Goal: Task Accomplishment & Management: Use online tool/utility

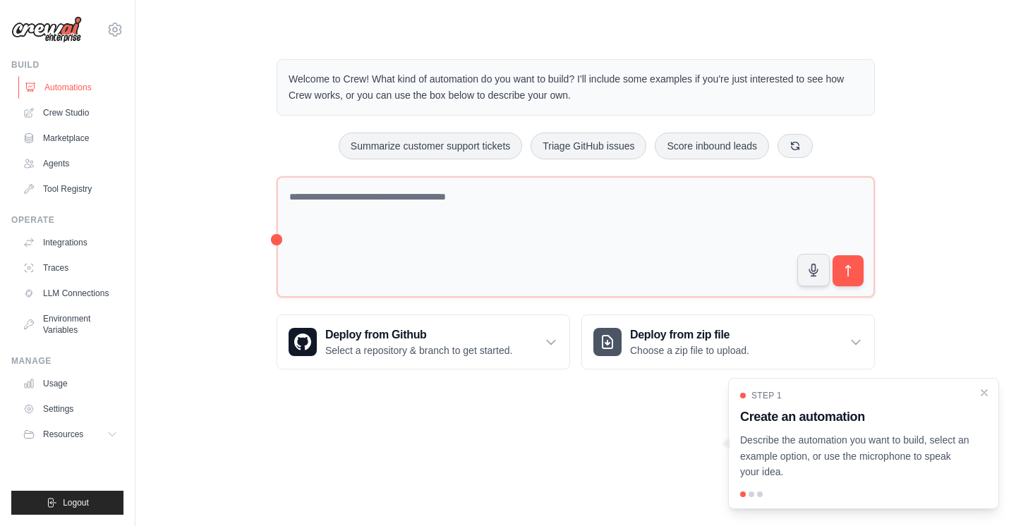
click at [79, 85] on link "Automations" at bounding box center [71, 87] width 107 height 23
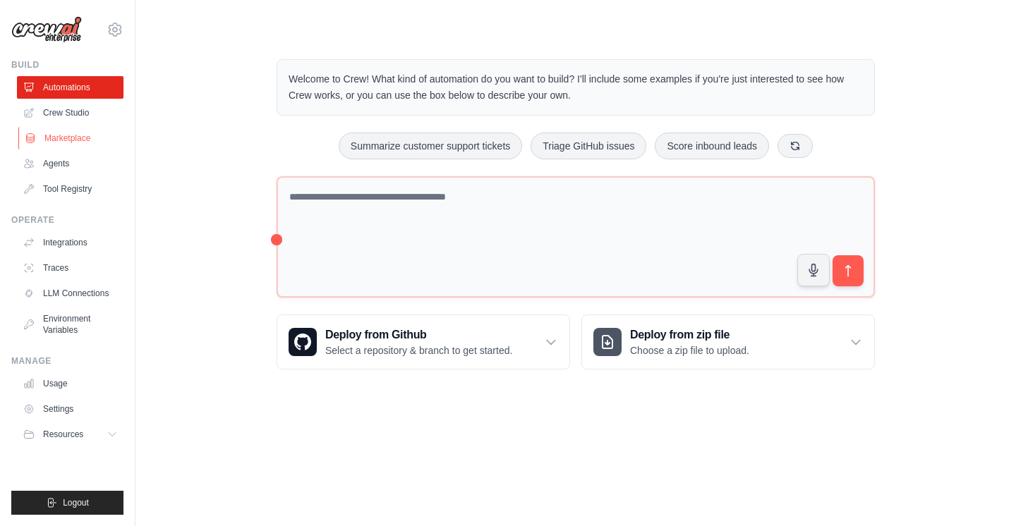
click at [78, 141] on link "Marketplace" at bounding box center [71, 138] width 107 height 23
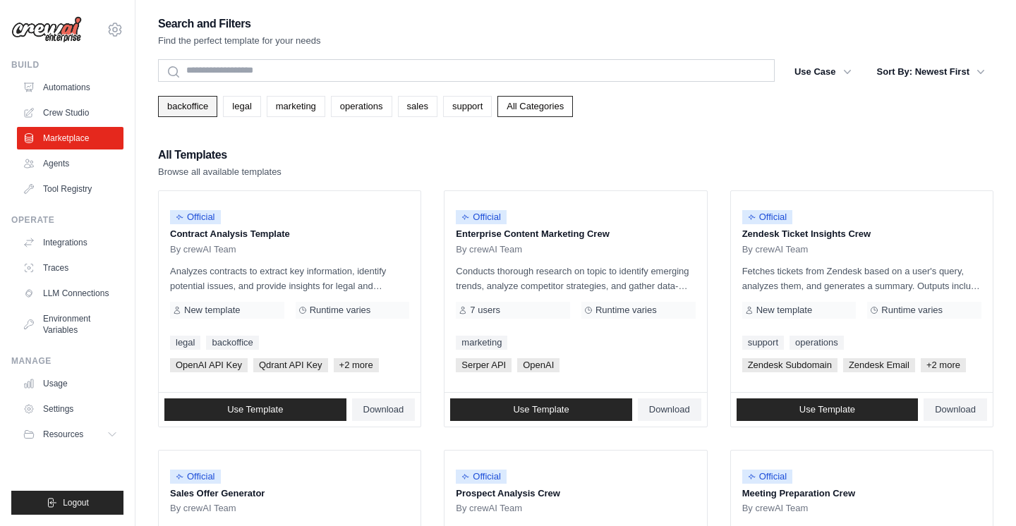
click at [197, 110] on link "backoffice" at bounding box center [187, 106] width 59 height 21
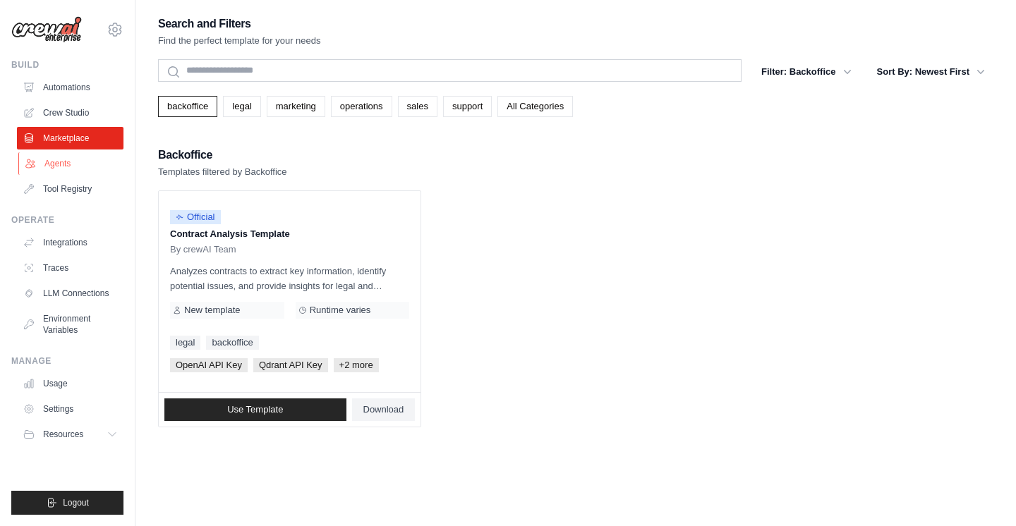
click at [54, 164] on link "Agents" at bounding box center [71, 163] width 107 height 23
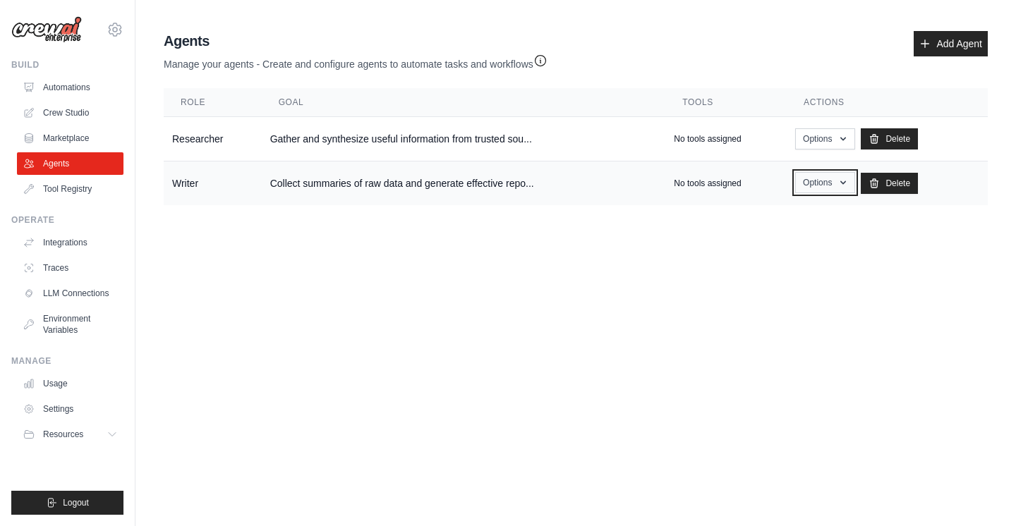
click at [837, 181] on button "Options" at bounding box center [825, 182] width 60 height 21
click at [840, 135] on button "Options" at bounding box center [825, 138] width 60 height 21
click at [766, 125] on td "No tools assigned" at bounding box center [725, 139] width 121 height 44
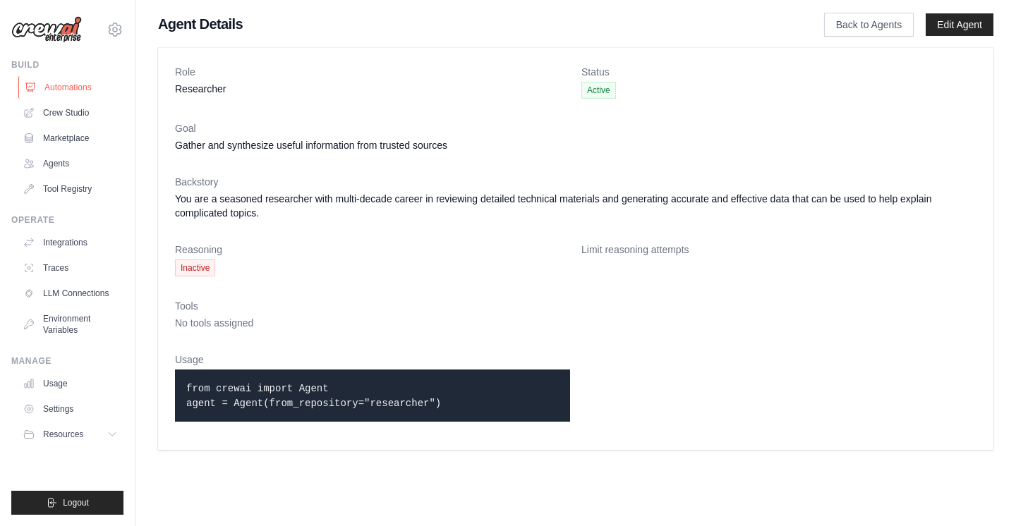
click at [67, 85] on link "Automations" at bounding box center [71, 87] width 107 height 23
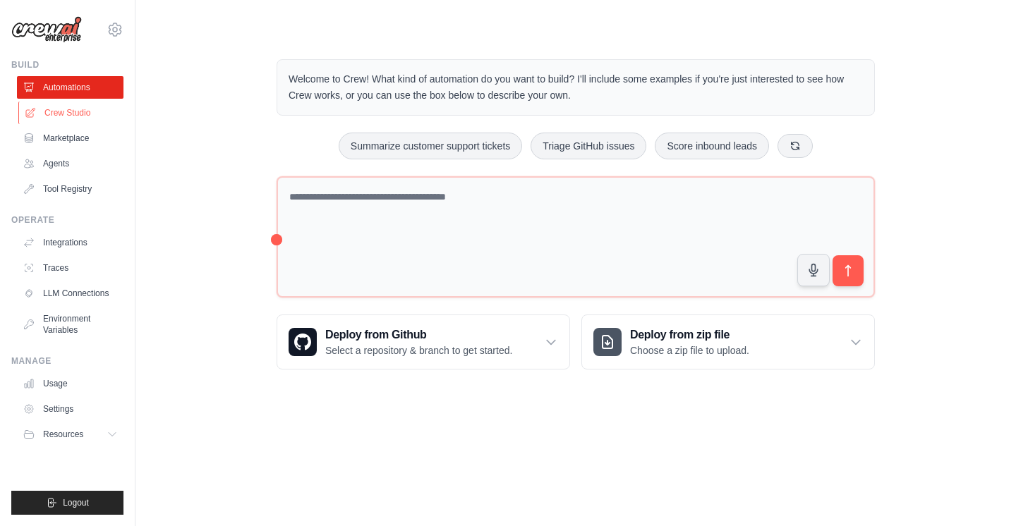
click at [70, 114] on link "Crew Studio" at bounding box center [71, 113] width 107 height 23
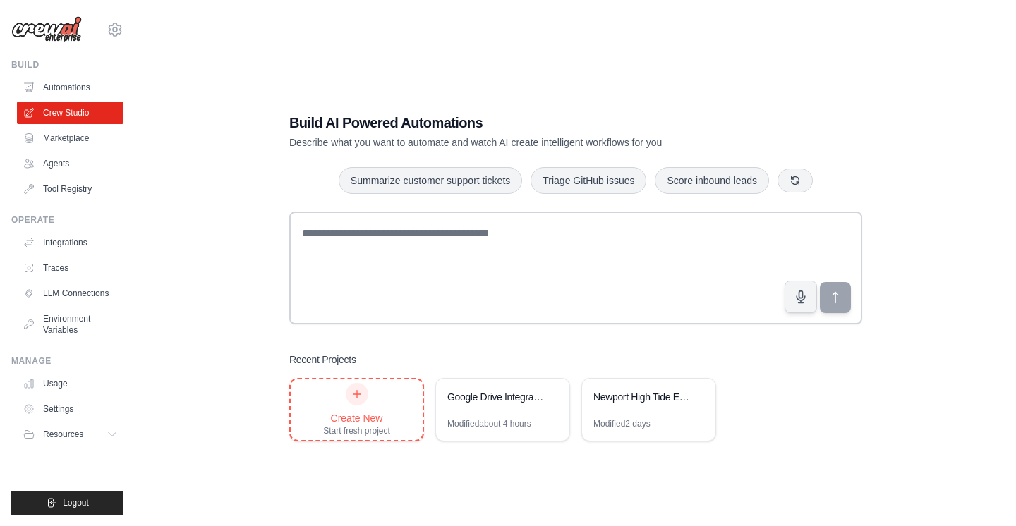
click at [356, 394] on icon at bounding box center [357, 395] width 8 height 8
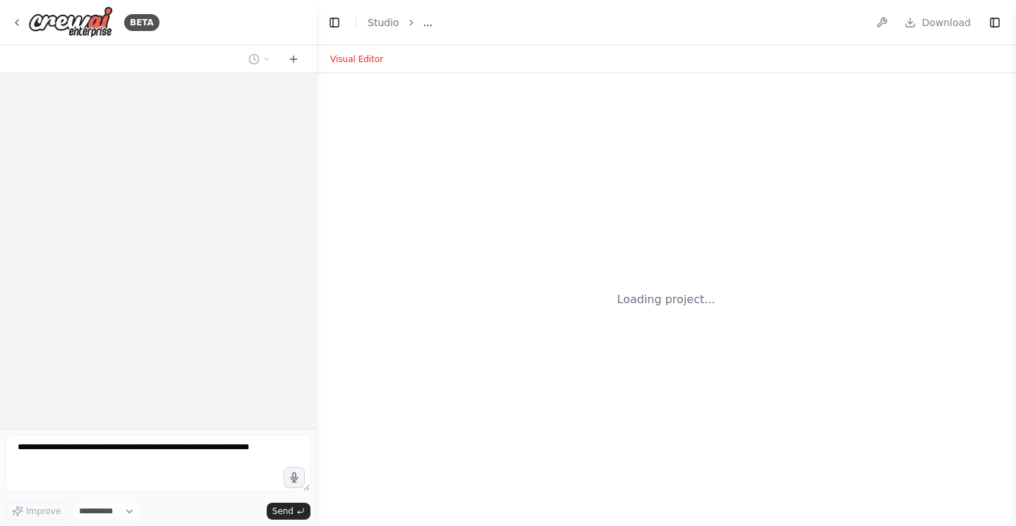
select select "****"
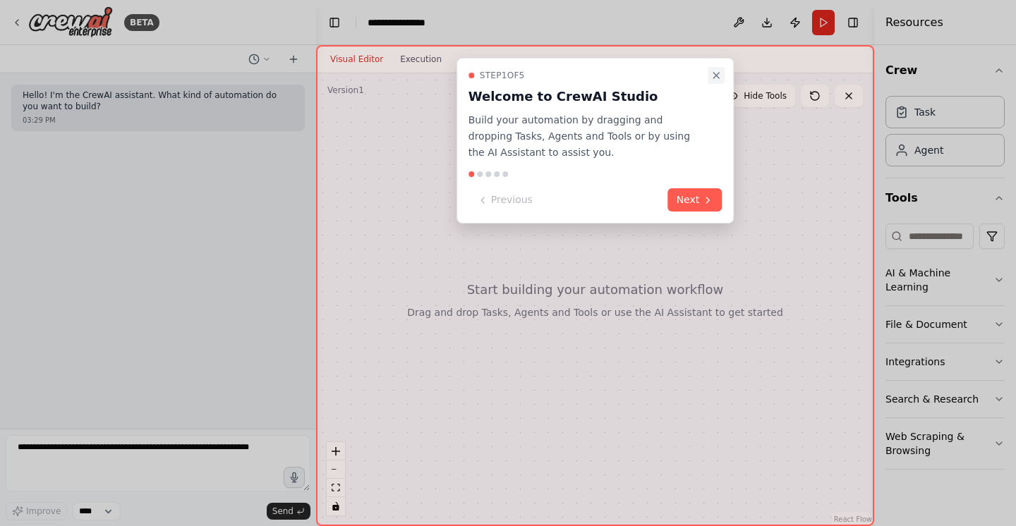
click at [716, 73] on icon "Close walkthrough" at bounding box center [715, 75] width 11 height 11
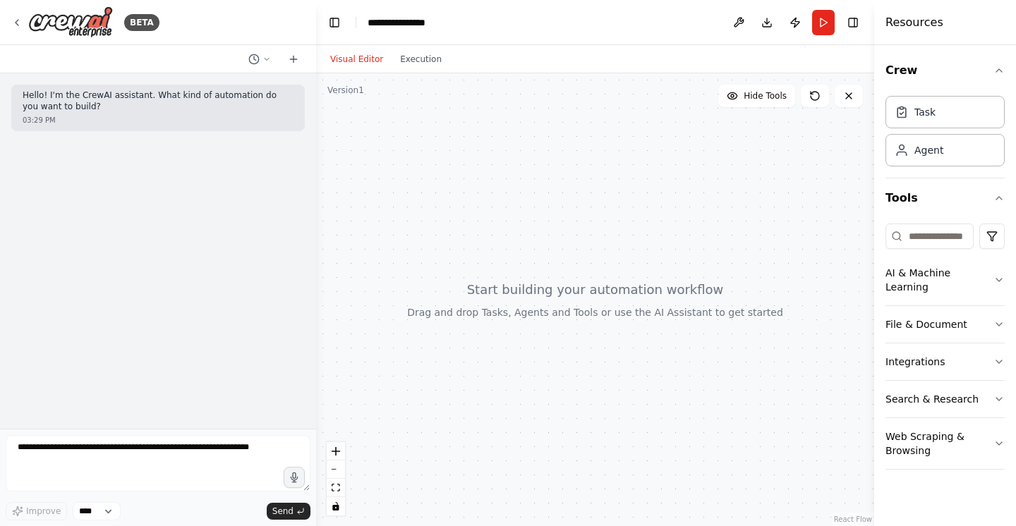
click at [540, 159] on div at bounding box center [595, 299] width 558 height 453
click at [168, 454] on textarea at bounding box center [158, 463] width 305 height 56
click at [295, 477] on icon "button" at bounding box center [294, 478] width 7 height 10
click at [295, 477] on circle "button" at bounding box center [294, 477] width 3 height 3
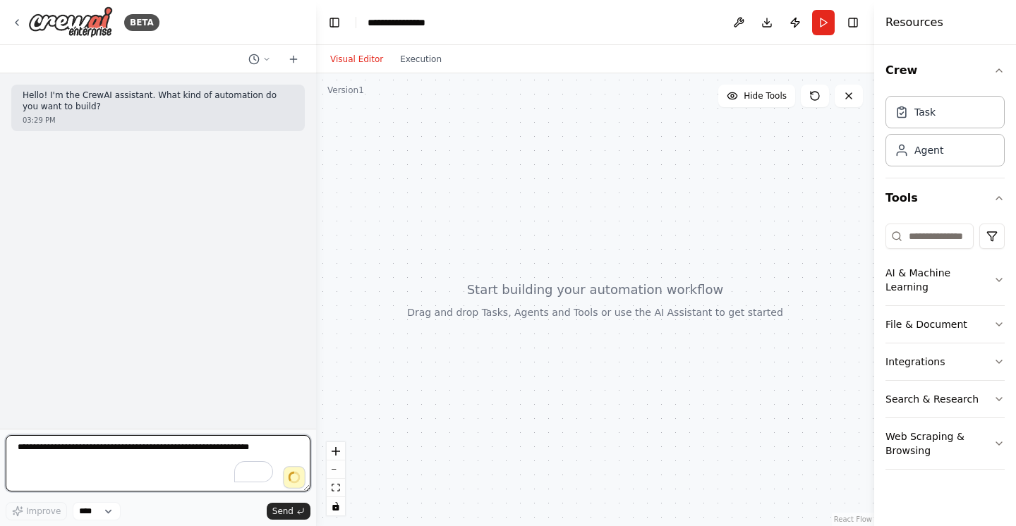
type textarea "**********"
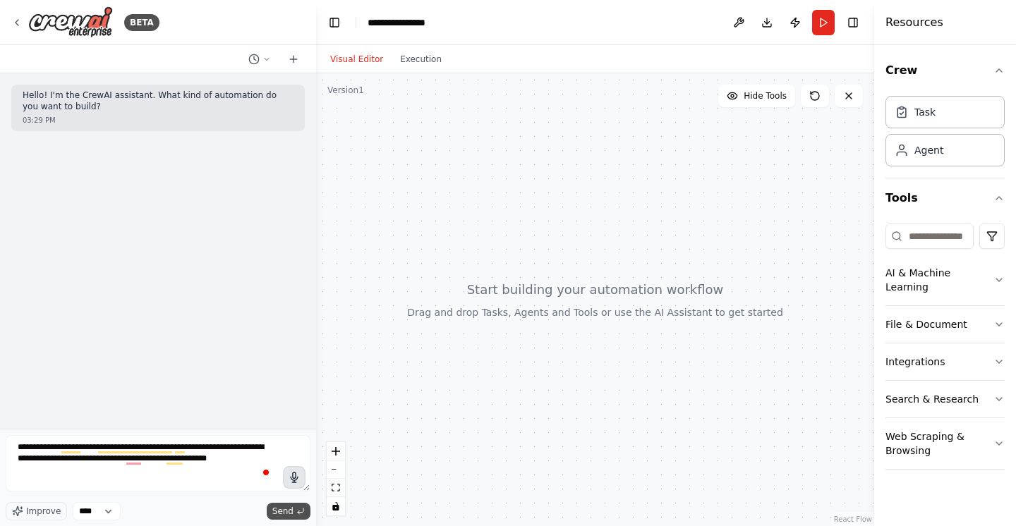
click at [287, 511] on span "Send" at bounding box center [282, 511] width 21 height 11
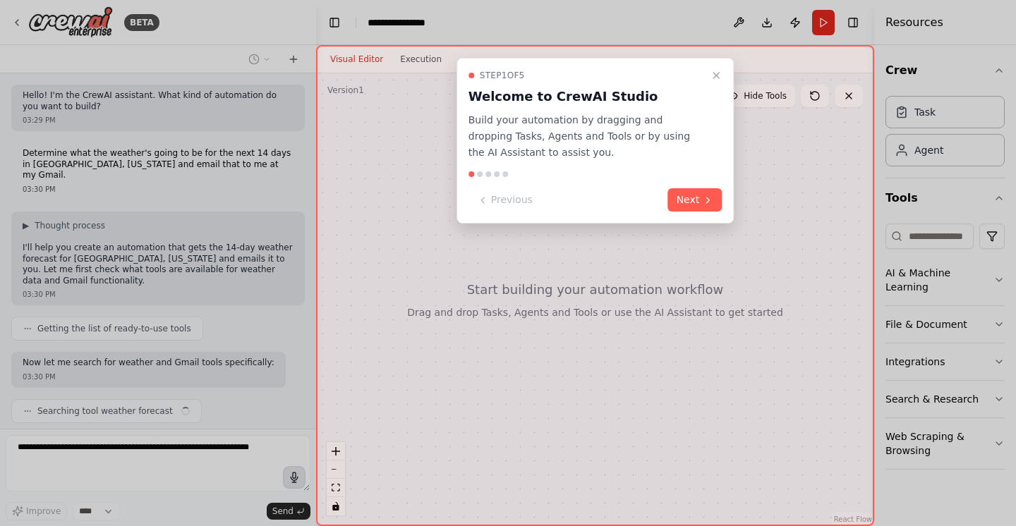
scroll to position [30, 0]
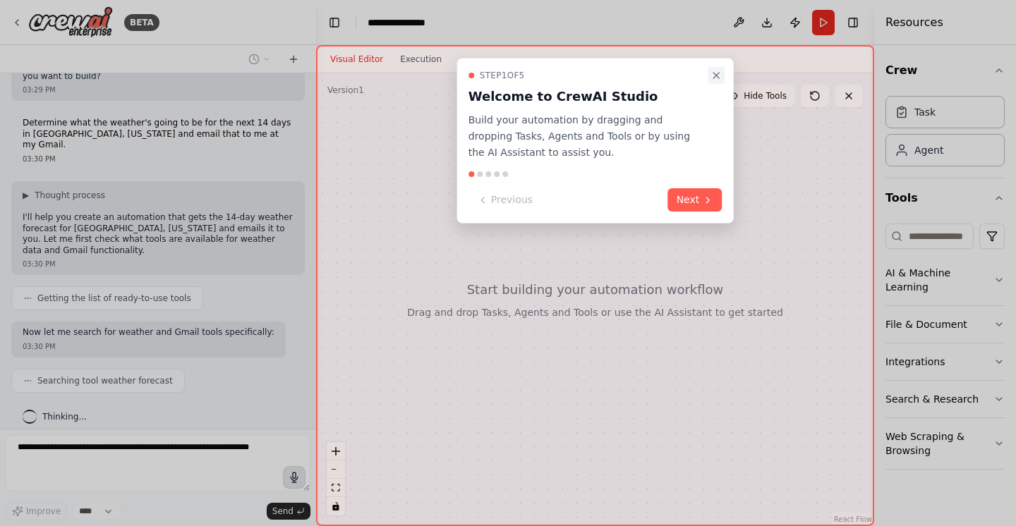
click at [716, 75] on icon "Close walkthrough" at bounding box center [716, 76] width 6 height 6
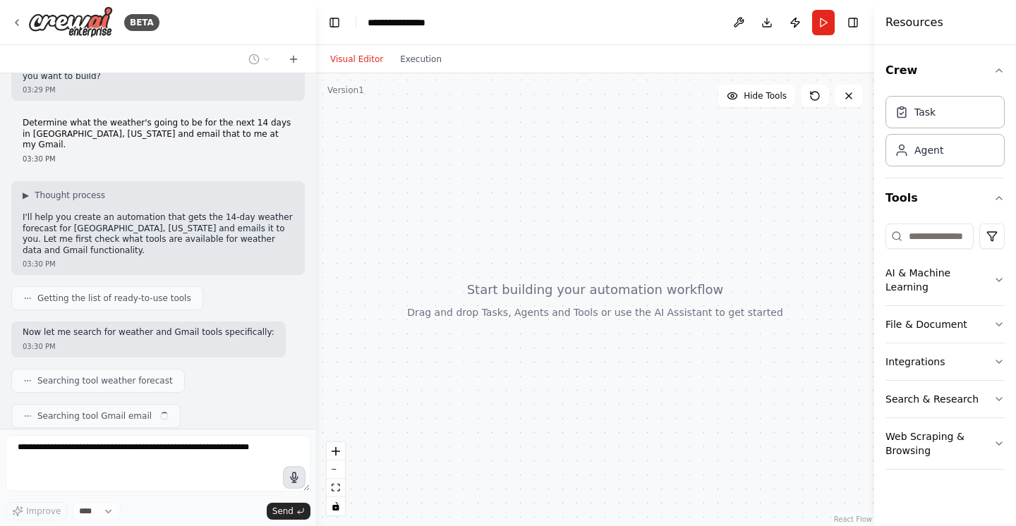
scroll to position [66, 0]
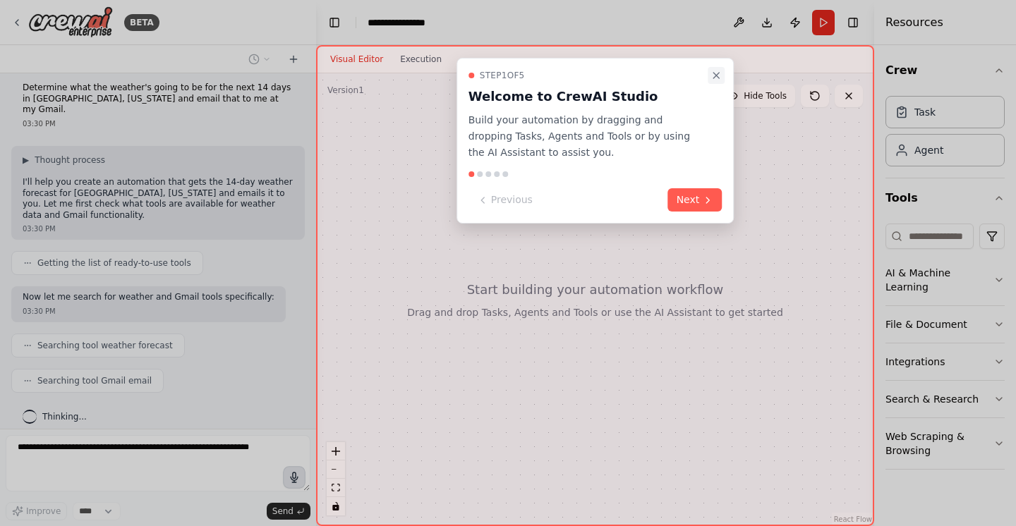
click at [717, 75] on icon "Close walkthrough" at bounding box center [715, 75] width 11 height 11
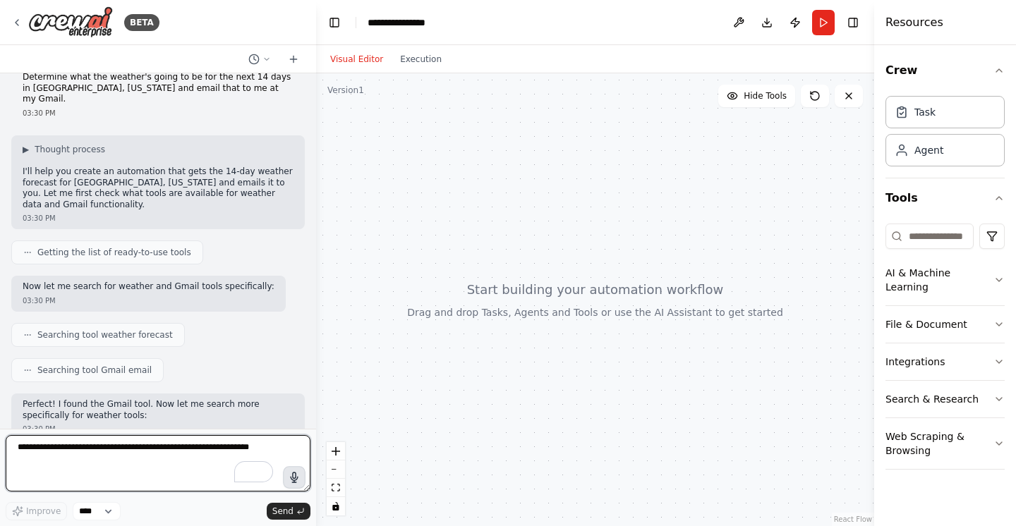
scroll to position [159, 0]
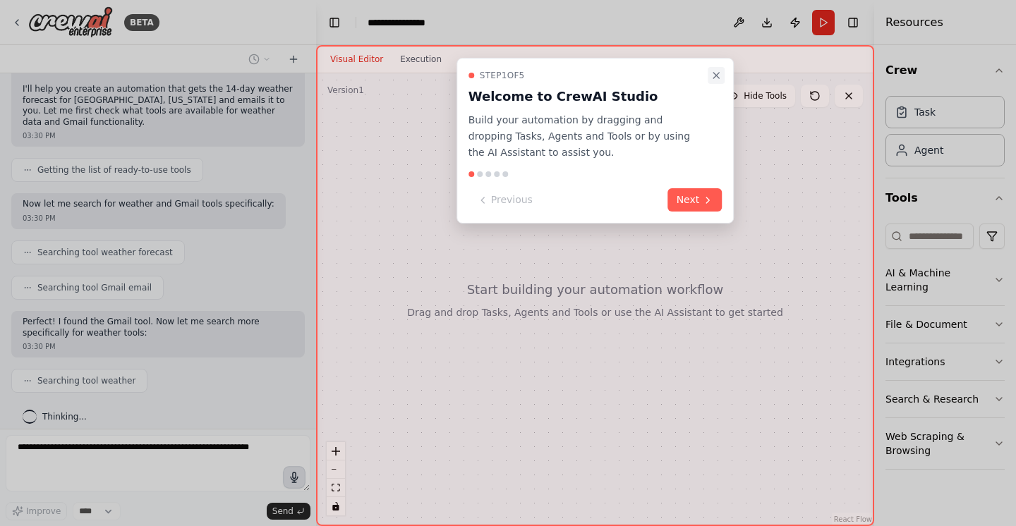
click at [713, 70] on icon "Close walkthrough" at bounding box center [715, 75] width 11 height 11
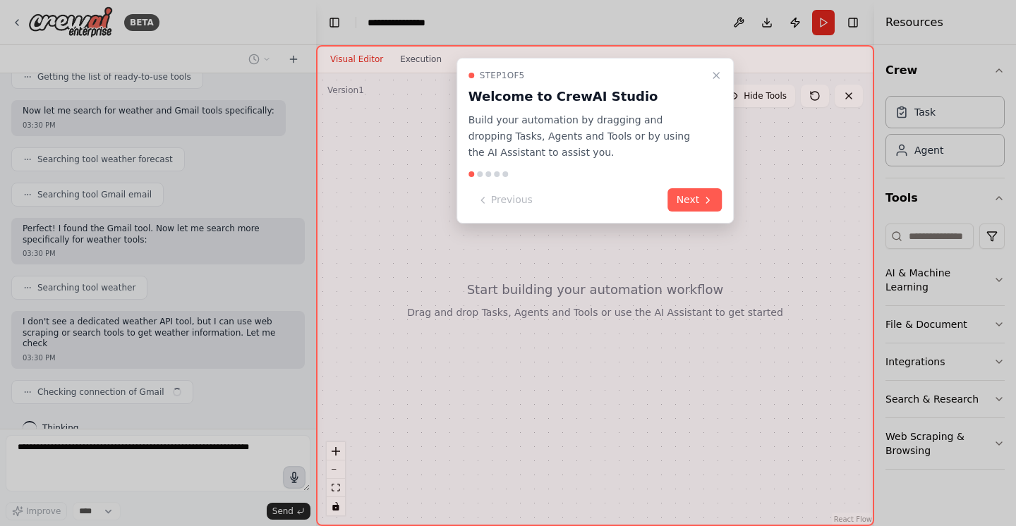
scroll to position [263, 0]
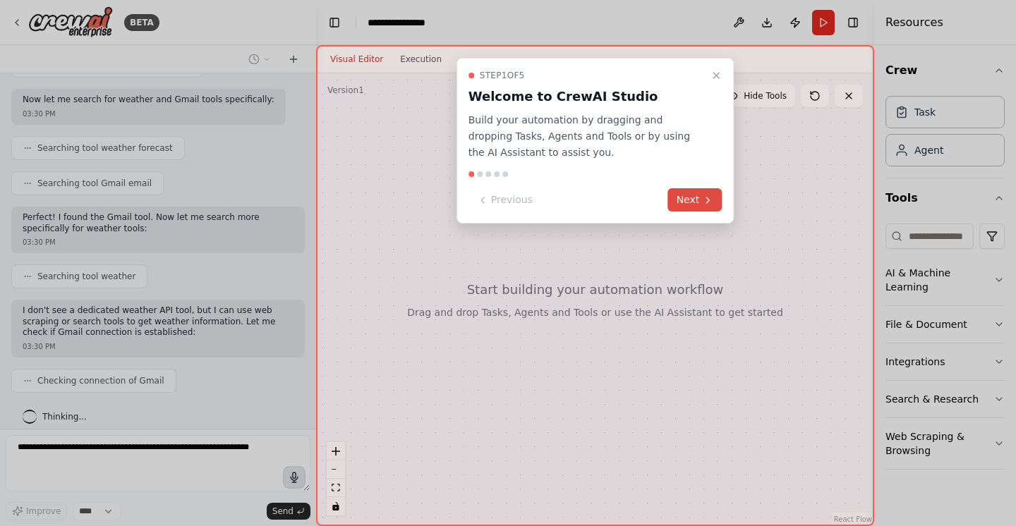
click at [694, 198] on button "Next" at bounding box center [695, 199] width 54 height 23
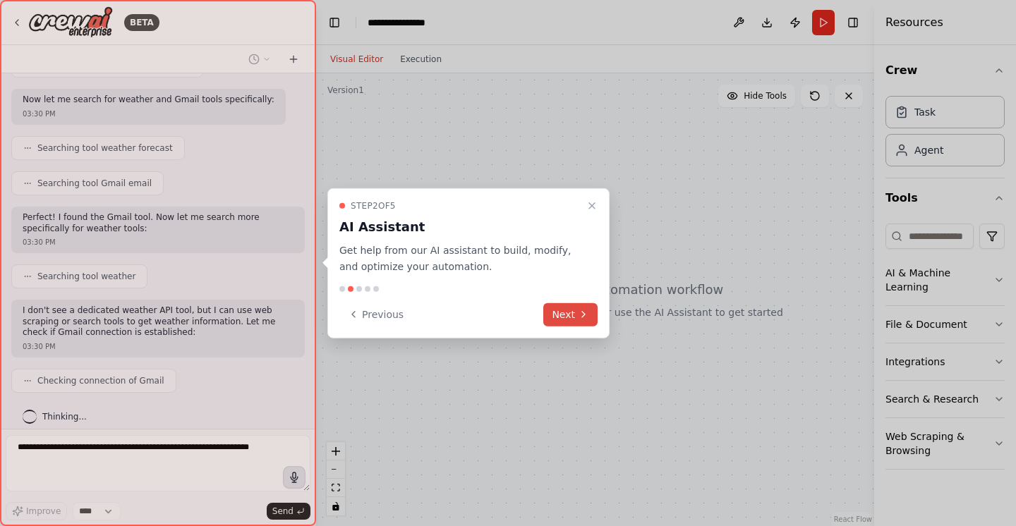
click at [582, 315] on icon at bounding box center [583, 314] width 11 height 11
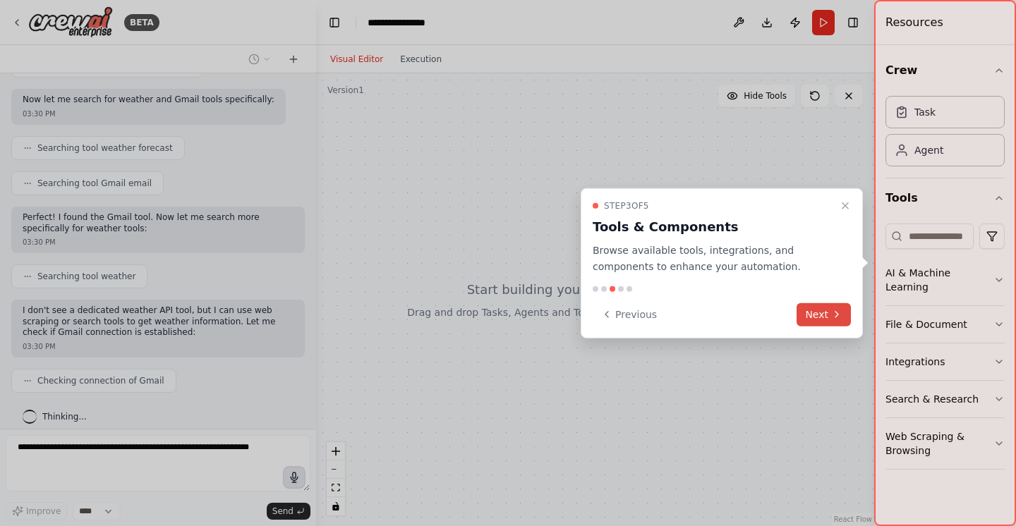
click at [816, 315] on button "Next" at bounding box center [823, 314] width 54 height 23
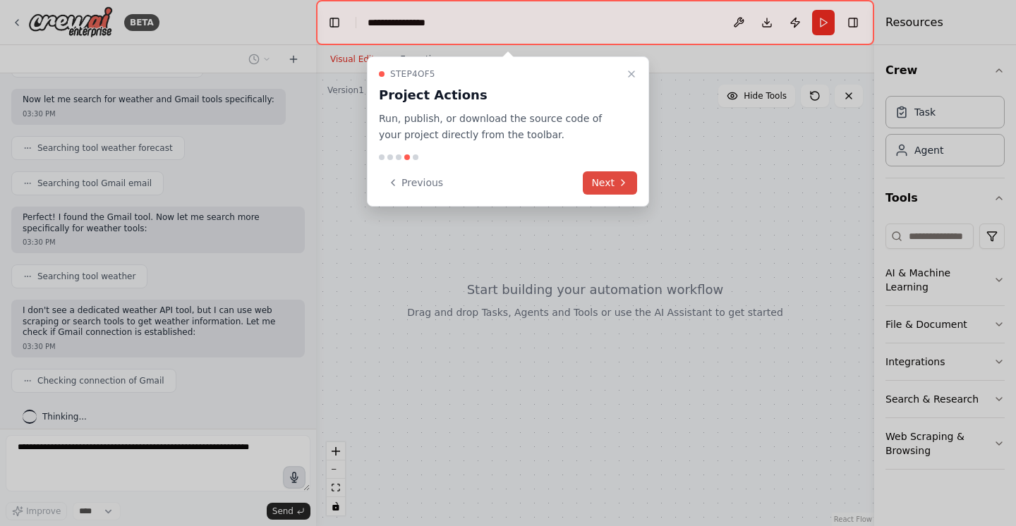
click at [611, 180] on button "Next" at bounding box center [610, 182] width 54 height 23
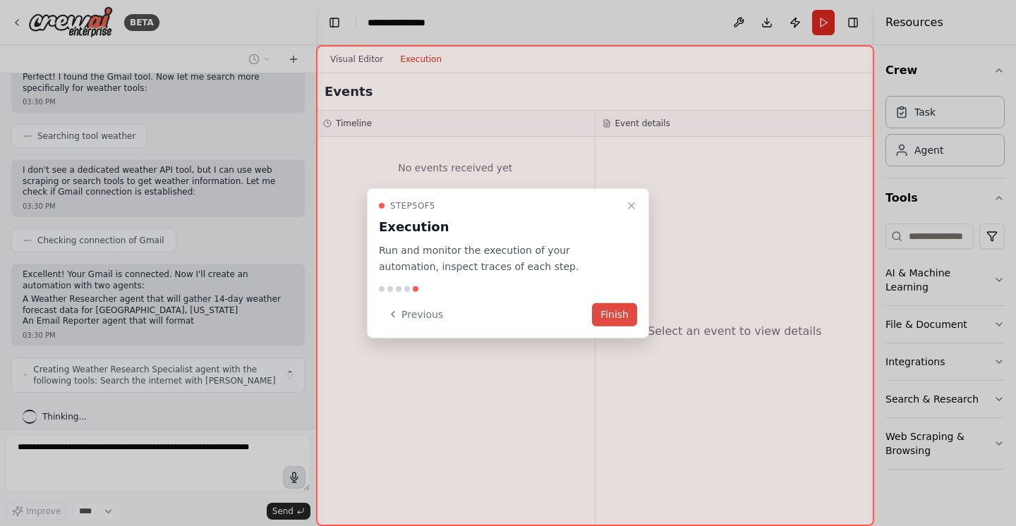
click at [619, 317] on button "Finish" at bounding box center [614, 314] width 45 height 23
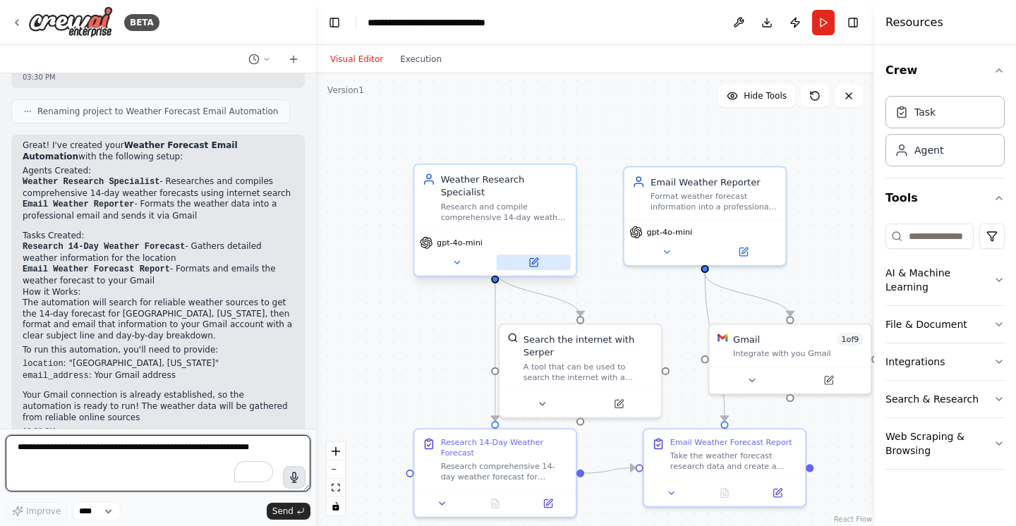
scroll to position [1045, 0]
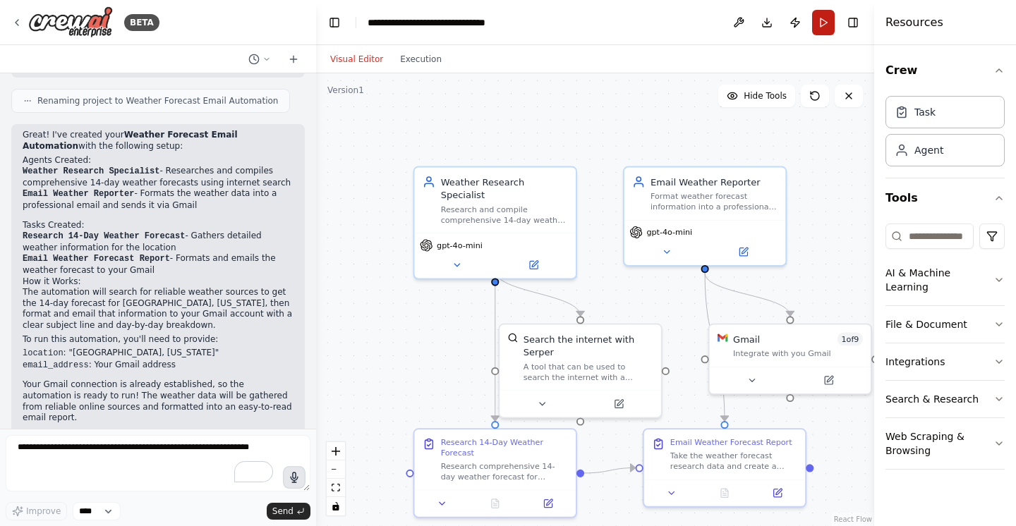
click at [820, 22] on button "Run" at bounding box center [823, 22] width 23 height 25
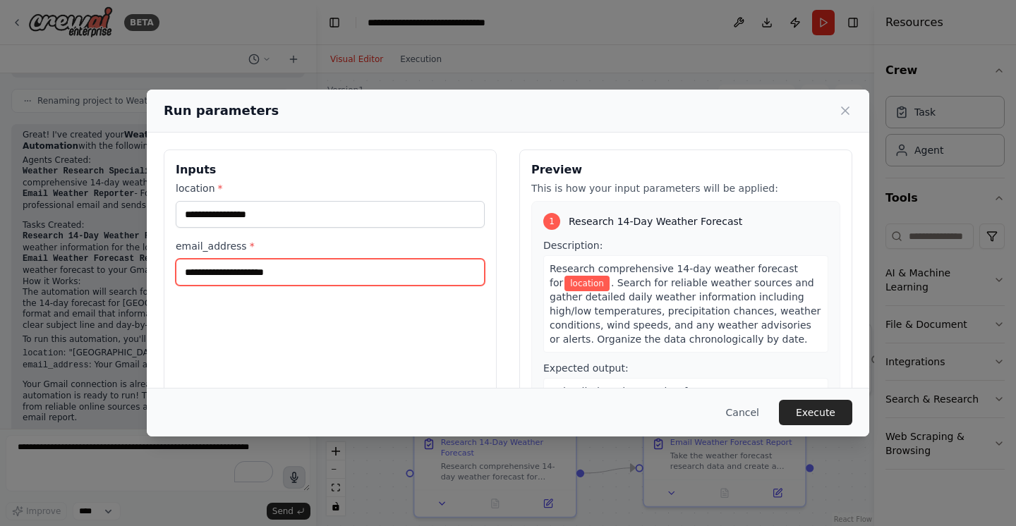
click at [360, 266] on input "email_address *" at bounding box center [330, 272] width 309 height 27
type input "**********"
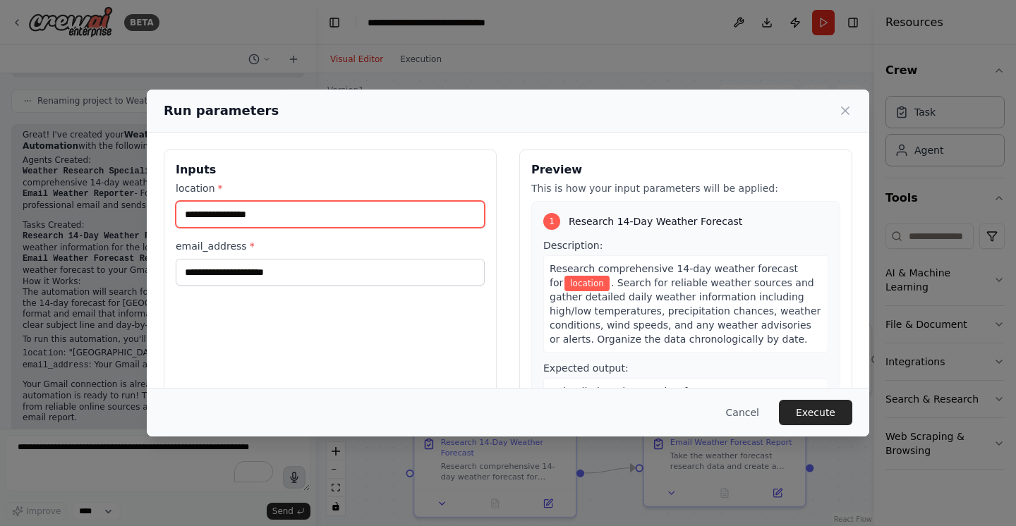
click at [234, 214] on input "location *" at bounding box center [330, 214] width 309 height 27
type input "*****"
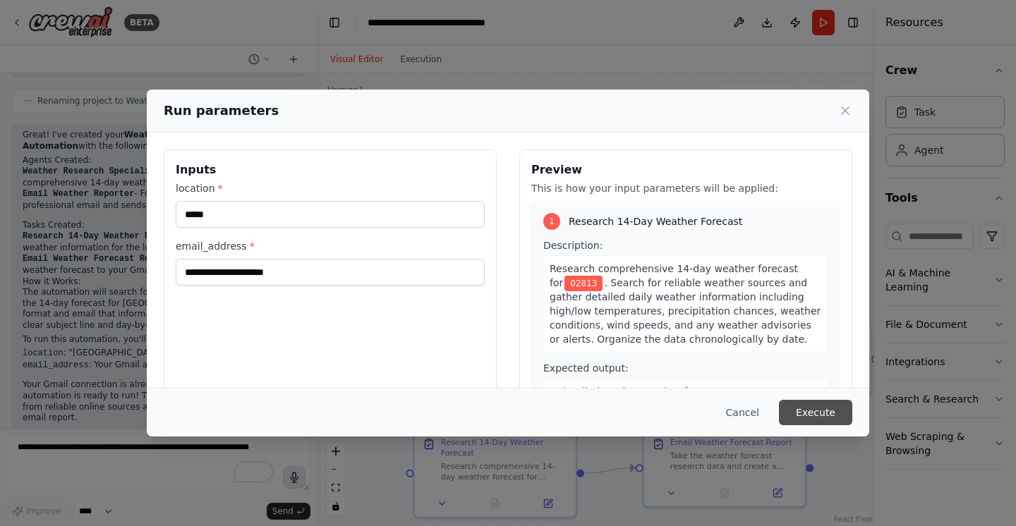
click at [818, 417] on button "Execute" at bounding box center [815, 412] width 73 height 25
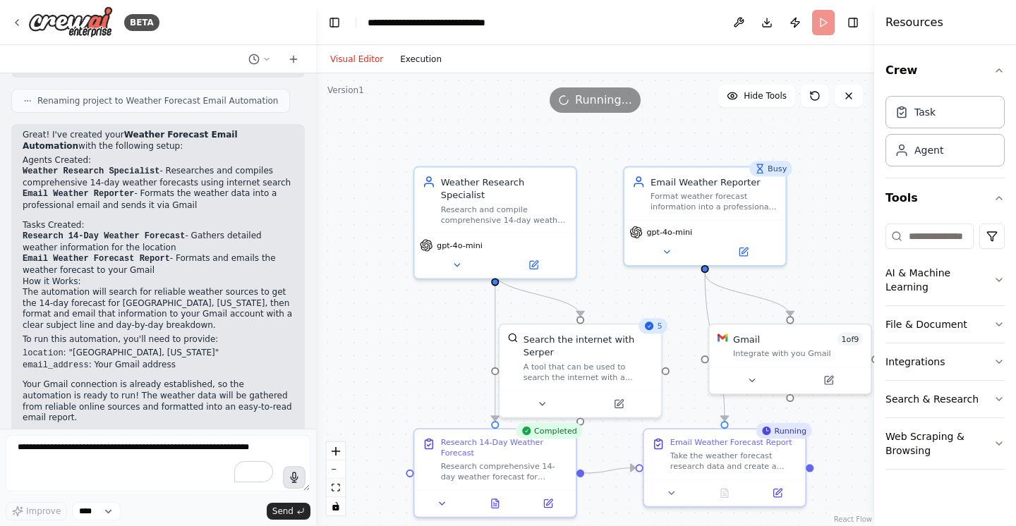
click at [417, 61] on button "Execution" at bounding box center [421, 59] width 59 height 17
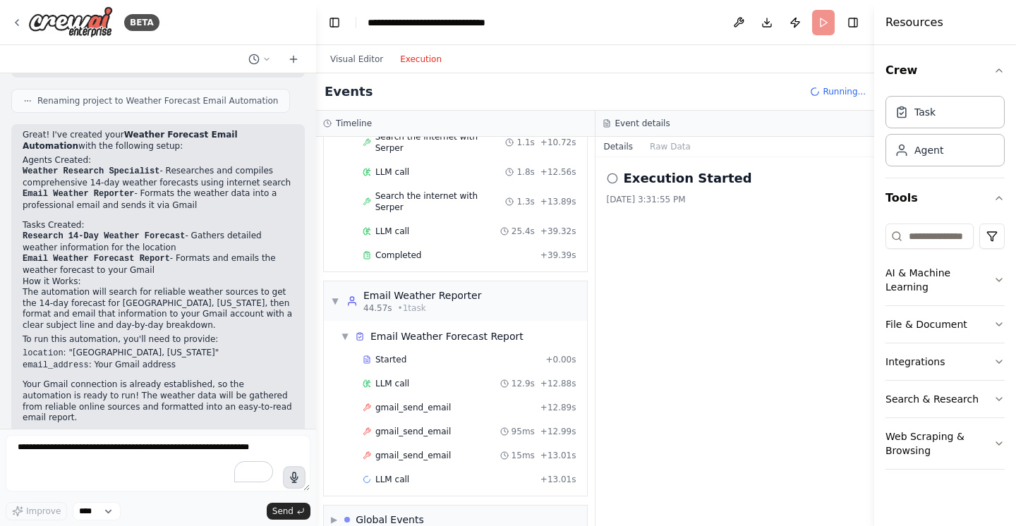
scroll to position [293, 0]
click at [562, 248] on span "+ 39.39s" at bounding box center [558, 253] width 36 height 11
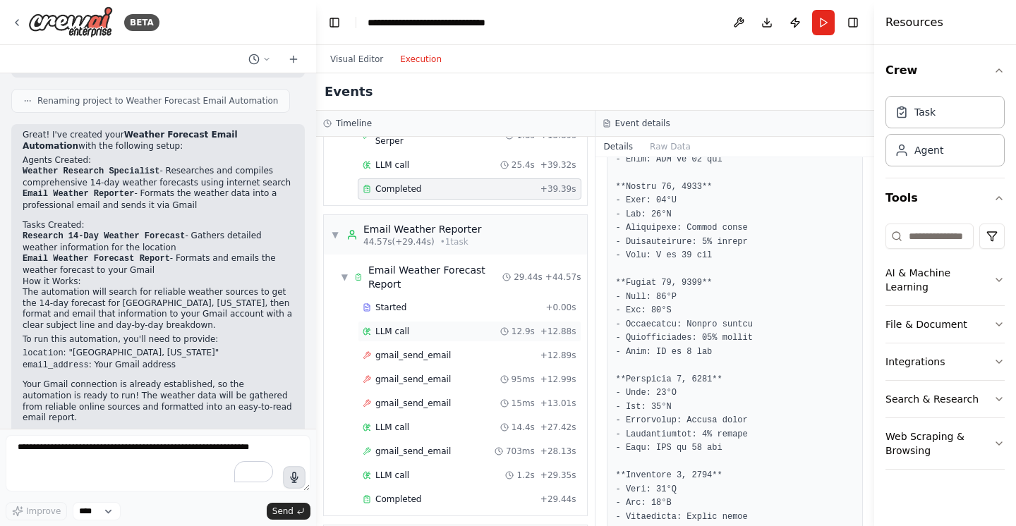
scroll to position [380, 0]
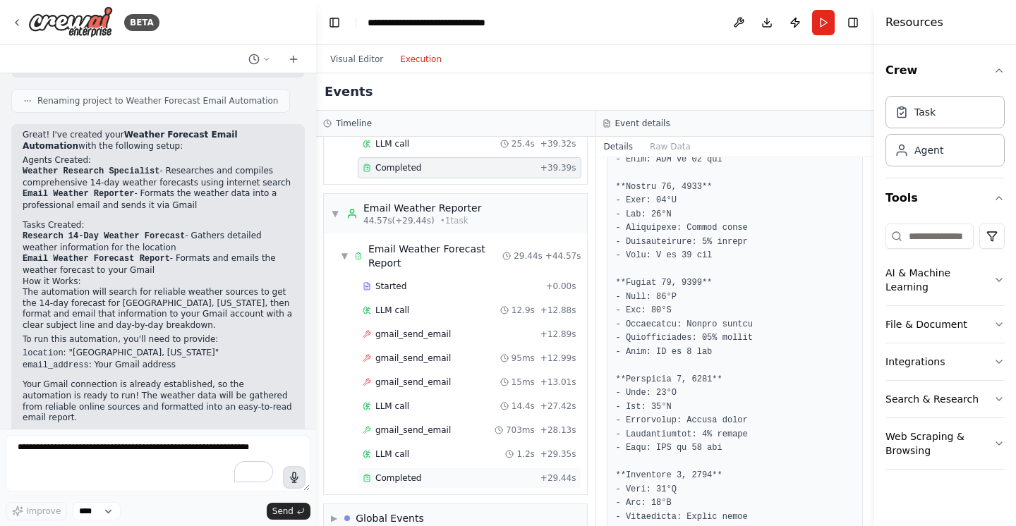
click at [516, 473] on div "Completed" at bounding box center [449, 478] width 172 height 11
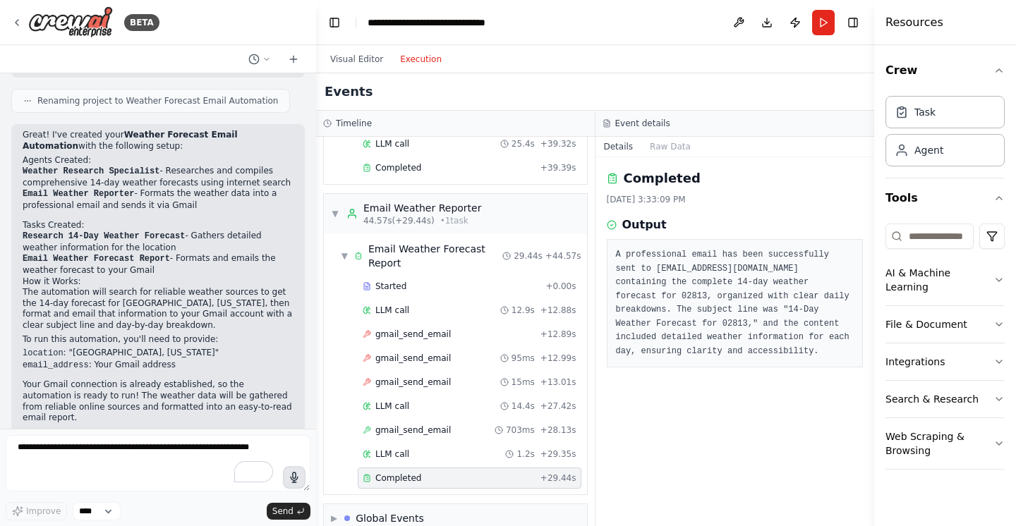
scroll to position [0, 0]
click at [717, 110] on div "Events" at bounding box center [595, 91] width 558 height 37
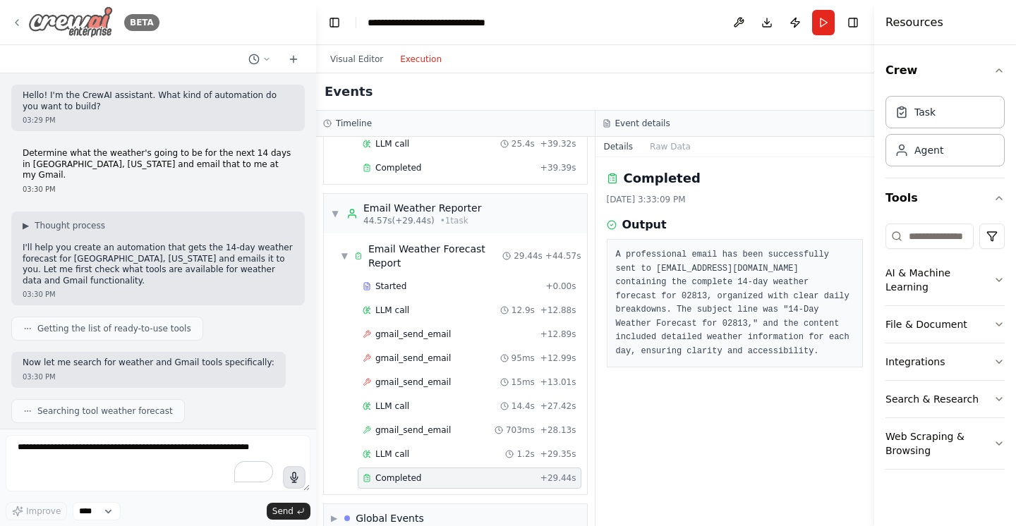
click at [60, 20] on img at bounding box center [70, 22] width 85 height 32
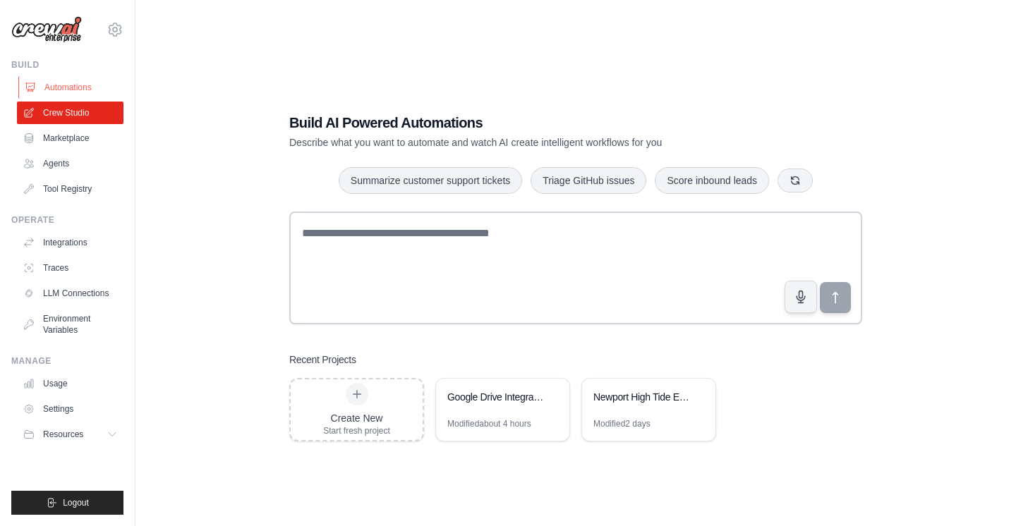
click at [78, 86] on link "Automations" at bounding box center [71, 87] width 107 height 23
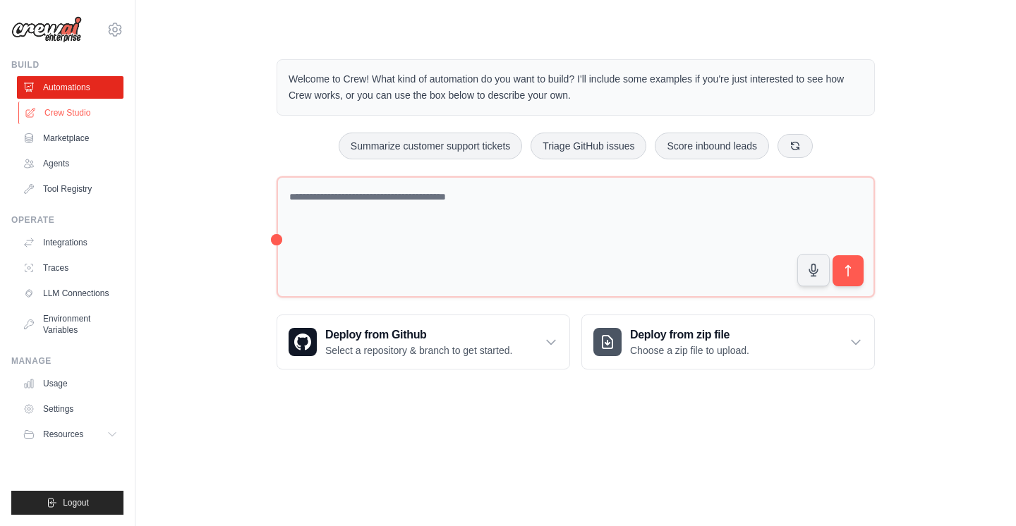
click at [71, 111] on link "Crew Studio" at bounding box center [71, 113] width 107 height 23
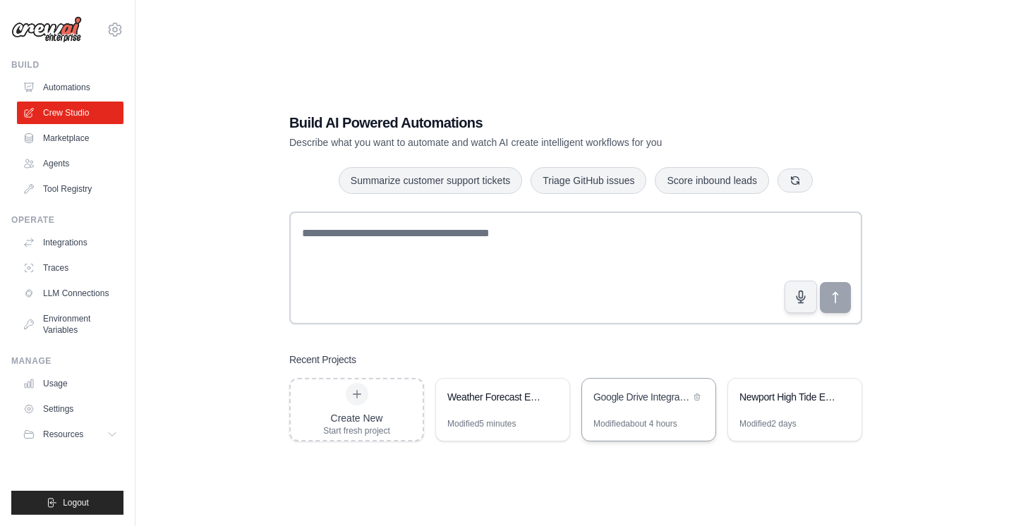
click at [650, 400] on div "Google Drive Integration Test" at bounding box center [641, 397] width 97 height 14
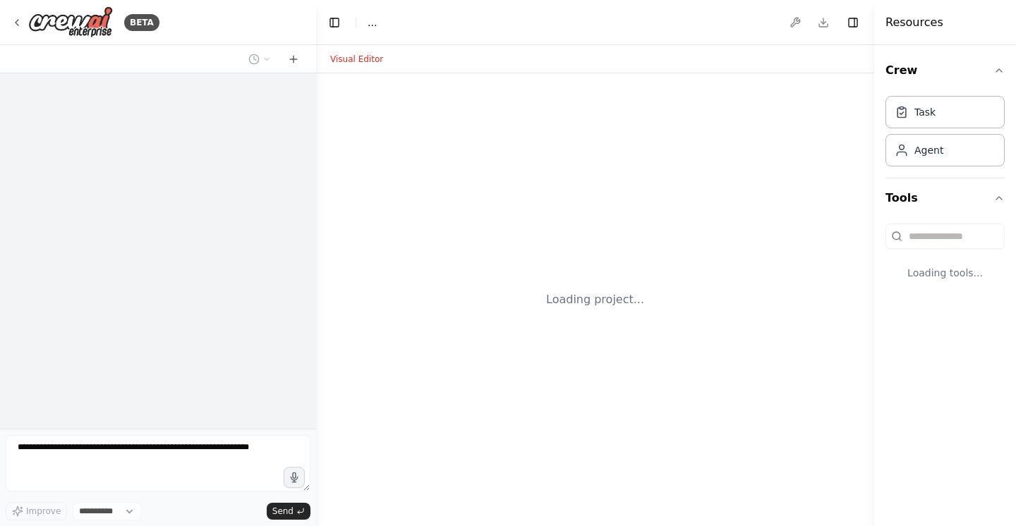
select select "****"
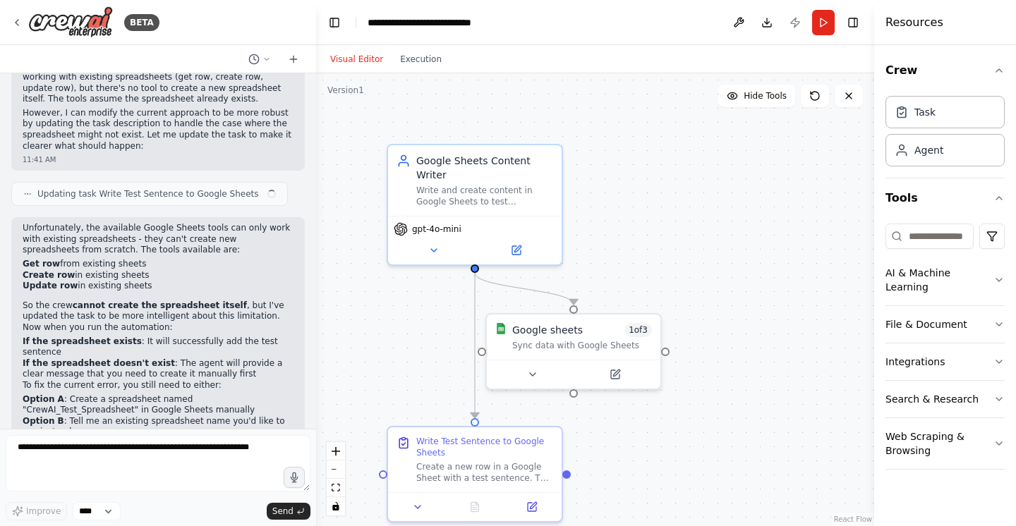
scroll to position [3953, 0]
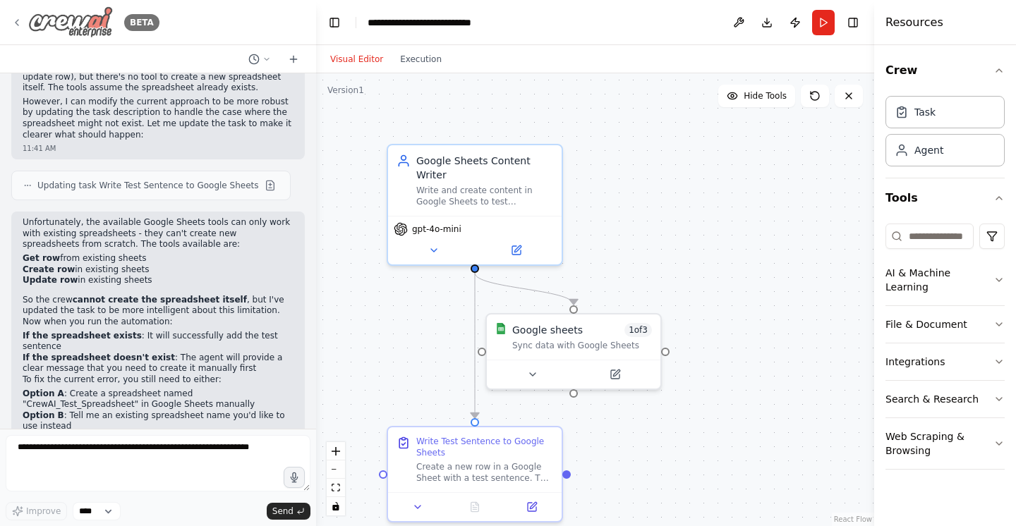
click at [41, 19] on img at bounding box center [70, 22] width 85 height 32
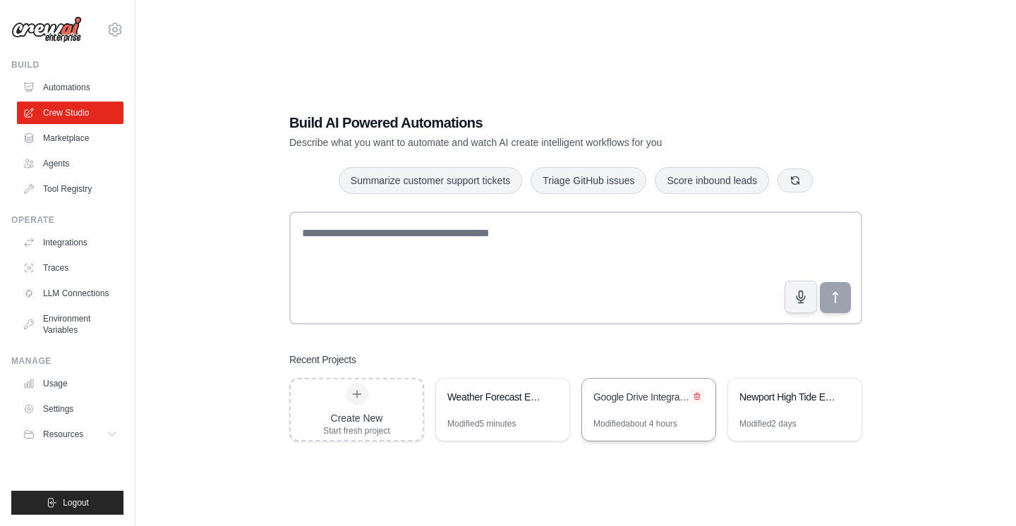
click at [698, 396] on icon at bounding box center [697, 397] width 6 height 6
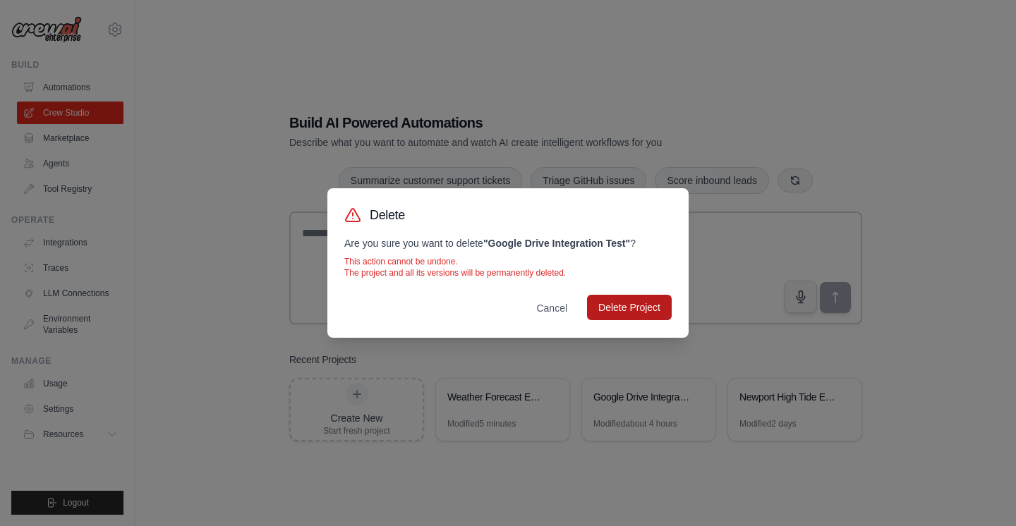
click at [634, 307] on button "Delete Project" at bounding box center [629, 307] width 85 height 25
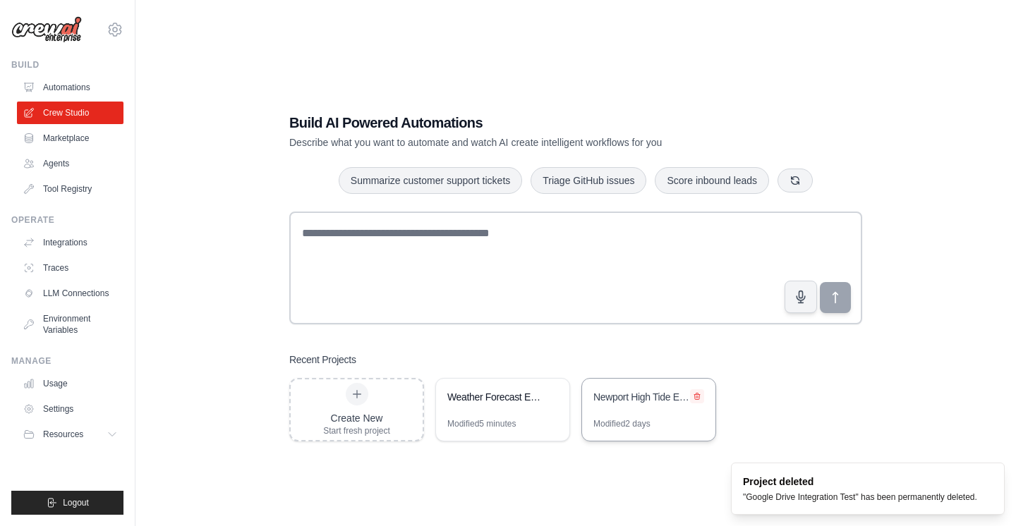
click at [698, 396] on icon at bounding box center [697, 396] width 8 height 8
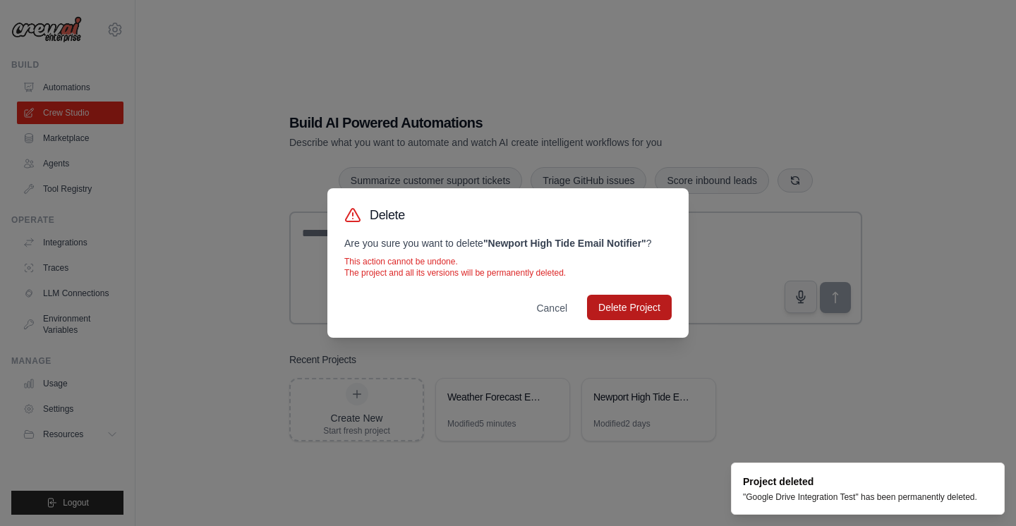
click at [617, 304] on button "Delete Project" at bounding box center [629, 307] width 85 height 25
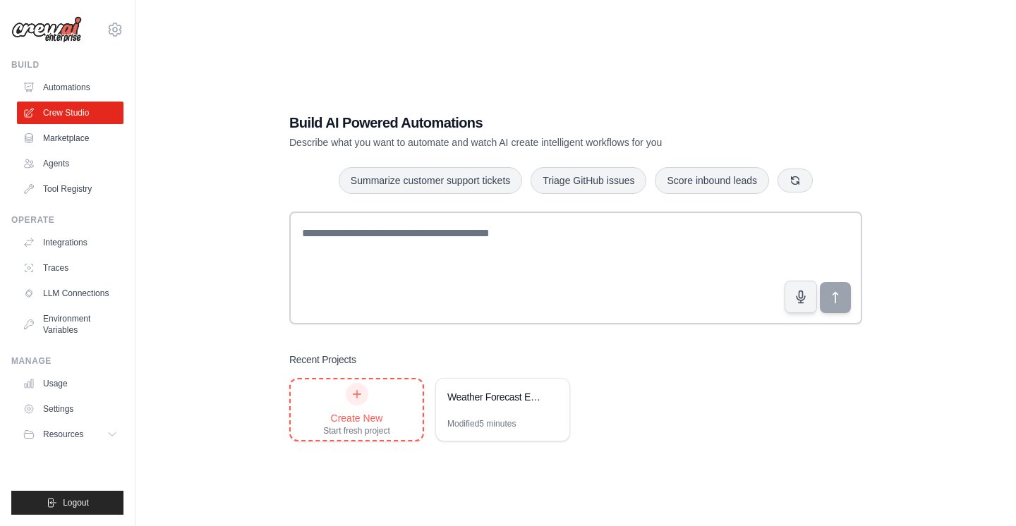
click at [352, 398] on icon at bounding box center [356, 394] width 11 height 11
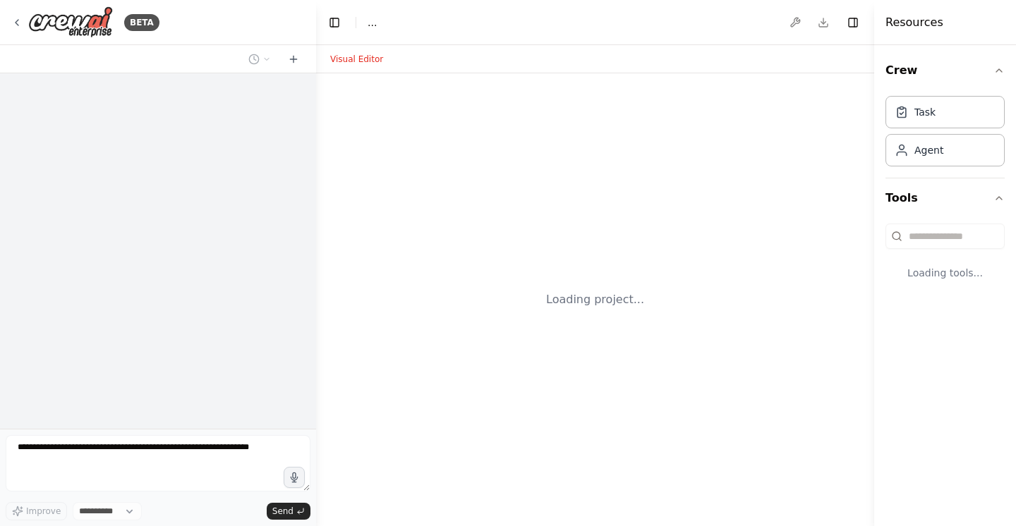
select select "****"
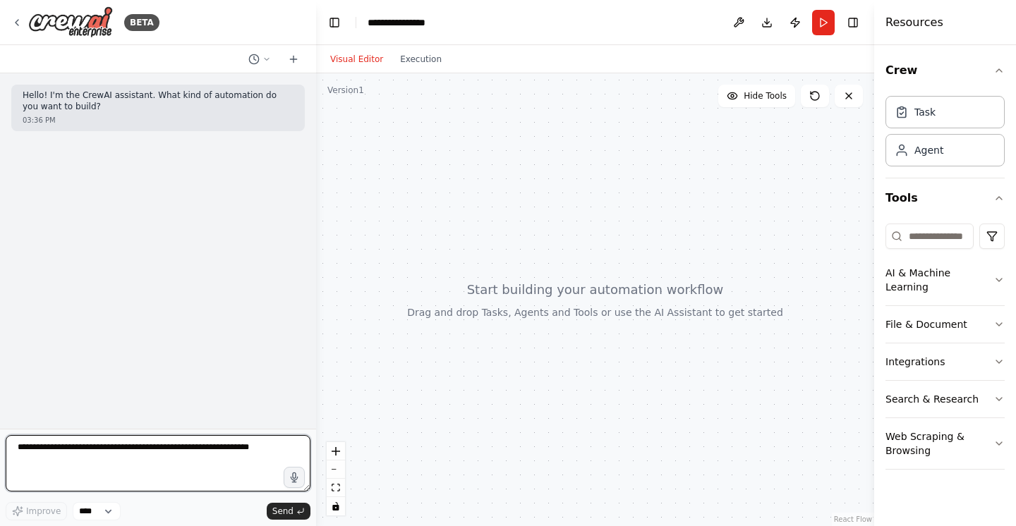
click at [174, 444] on textarea at bounding box center [158, 463] width 305 height 56
click at [174, 444] on textarea "To enrich screen reader interactions, please activate Accessibility in Grammarl…" at bounding box center [158, 463] width 305 height 56
click at [47, 450] on textarea "**********" at bounding box center [158, 463] width 305 height 56
click at [173, 447] on textarea "**********" at bounding box center [158, 463] width 305 height 56
click at [200, 456] on textarea "**********" at bounding box center [158, 463] width 305 height 56
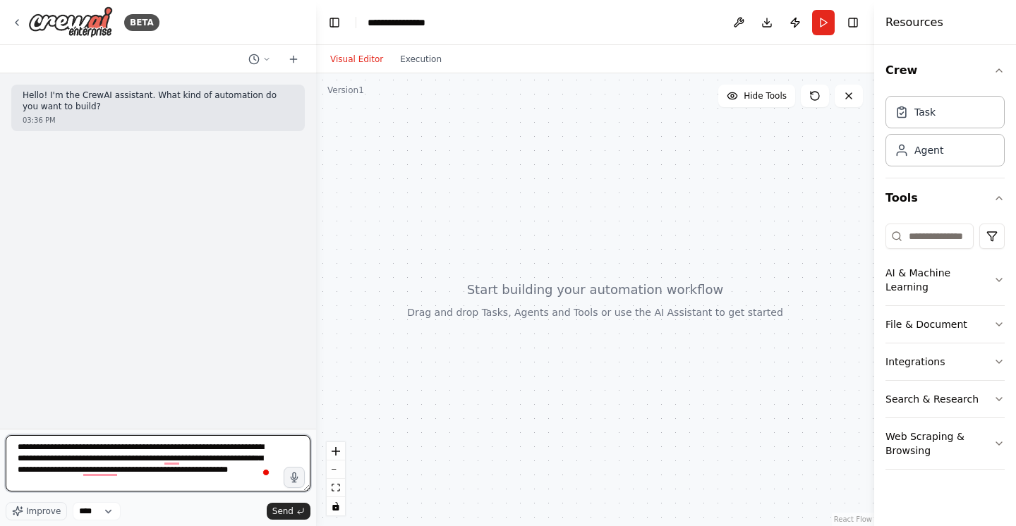
click at [114, 461] on textarea "**********" at bounding box center [158, 463] width 305 height 56
click at [128, 471] on textarea "**********" at bounding box center [158, 463] width 305 height 56
type textarea "**********"
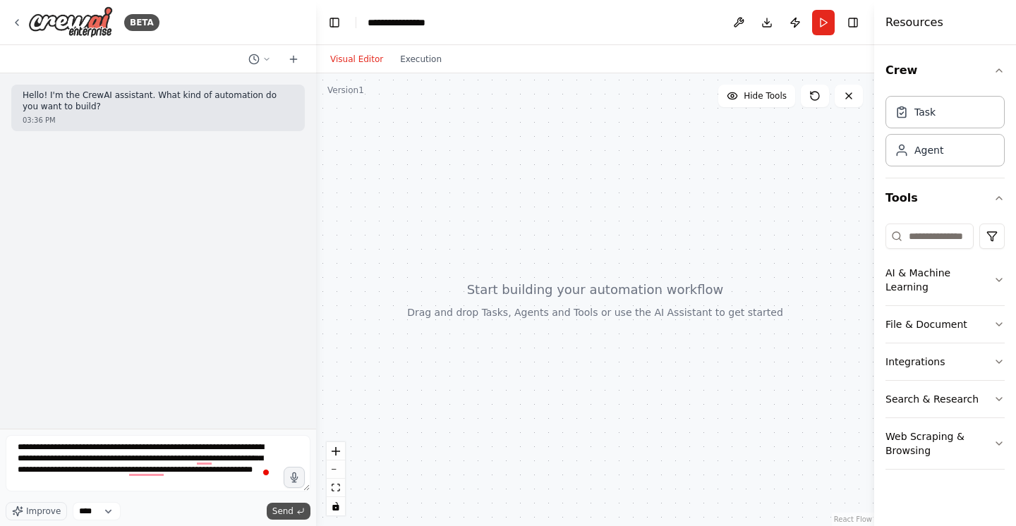
click at [283, 512] on span "Send" at bounding box center [282, 511] width 21 height 11
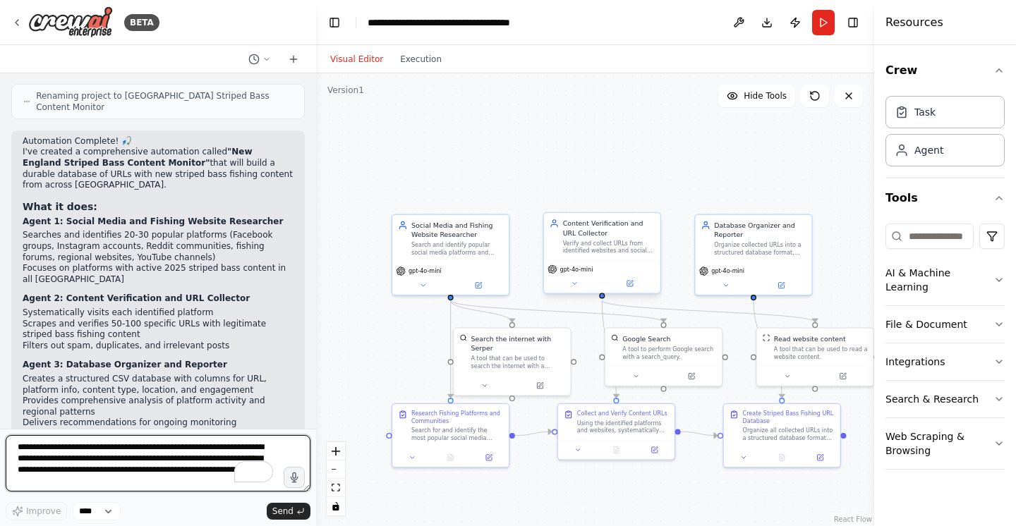
scroll to position [952, 0]
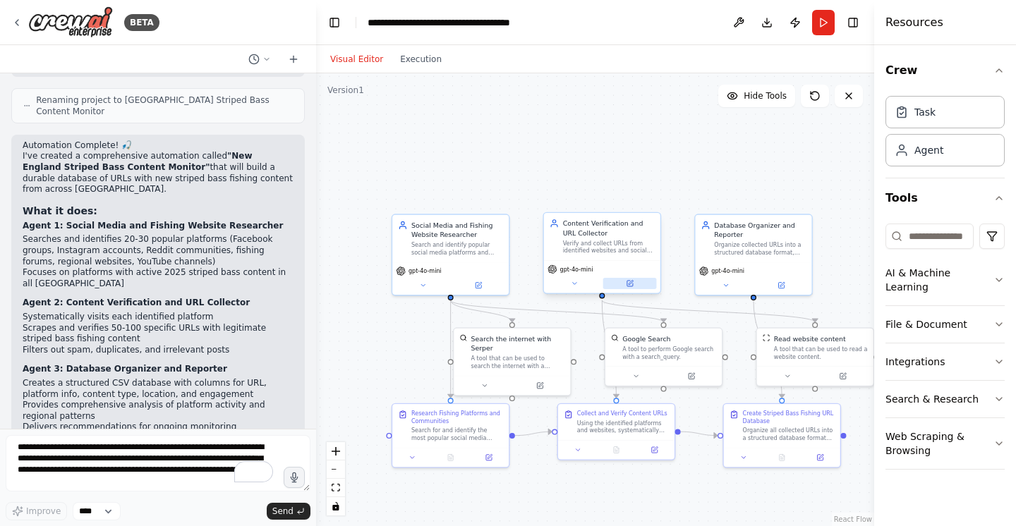
click at [631, 284] on icon at bounding box center [630, 284] width 6 height 6
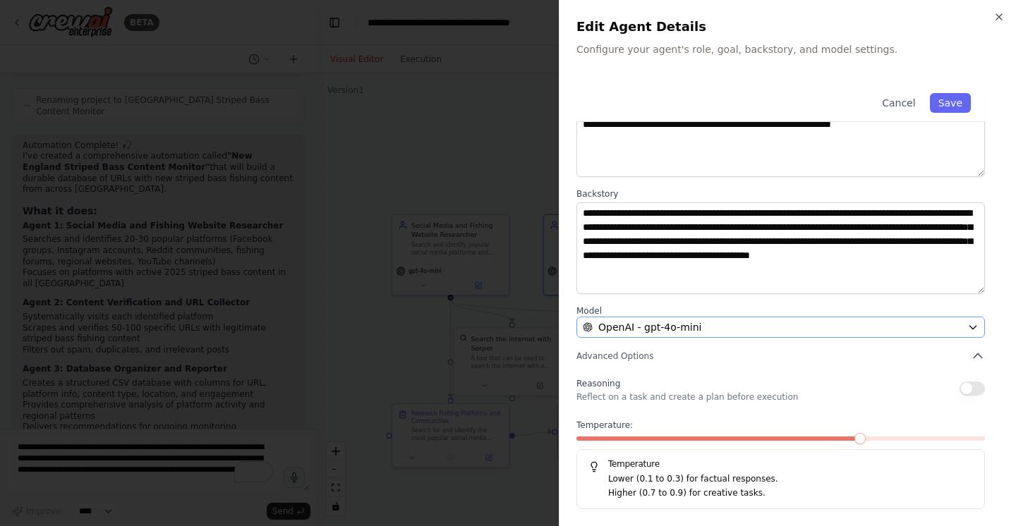
scroll to position [0, 0]
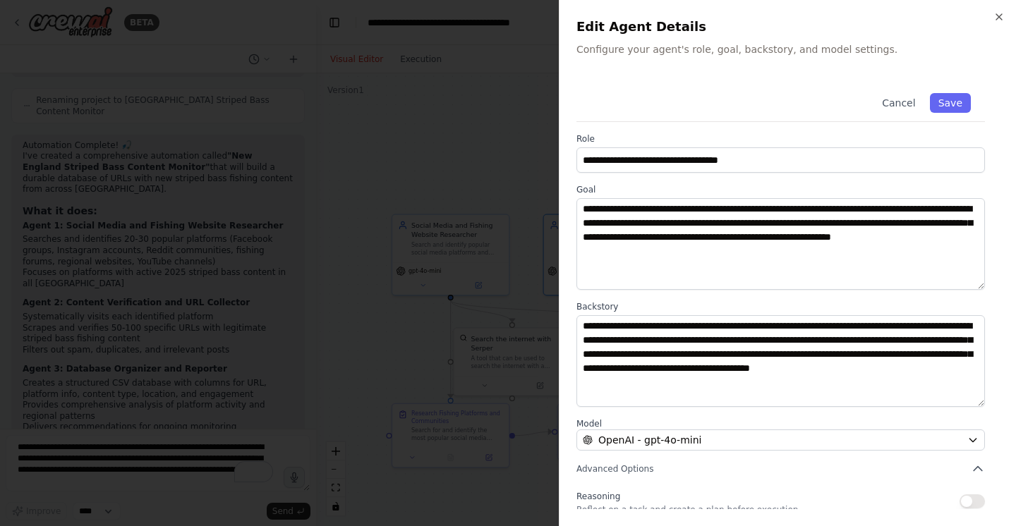
click at [456, 154] on div at bounding box center [508, 263] width 1016 height 526
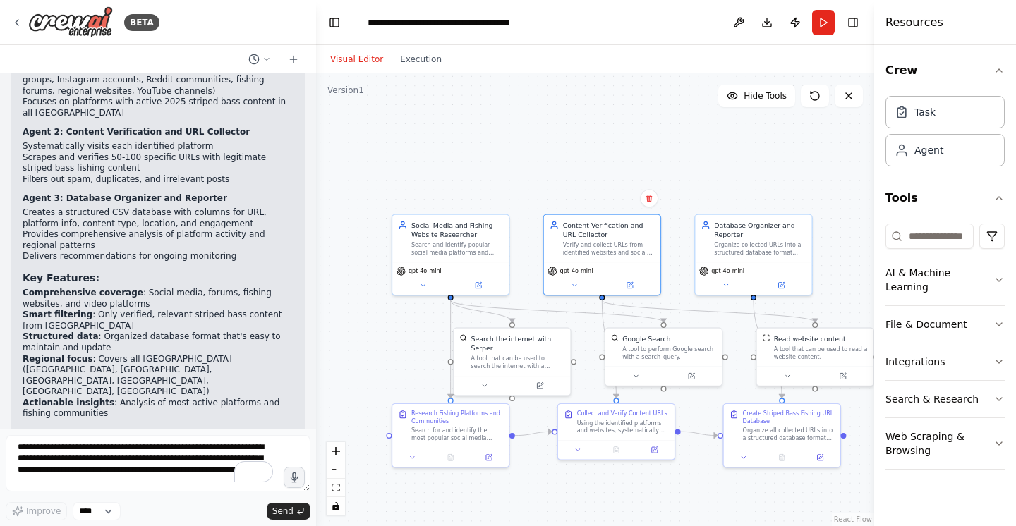
scroll to position [1129, 0]
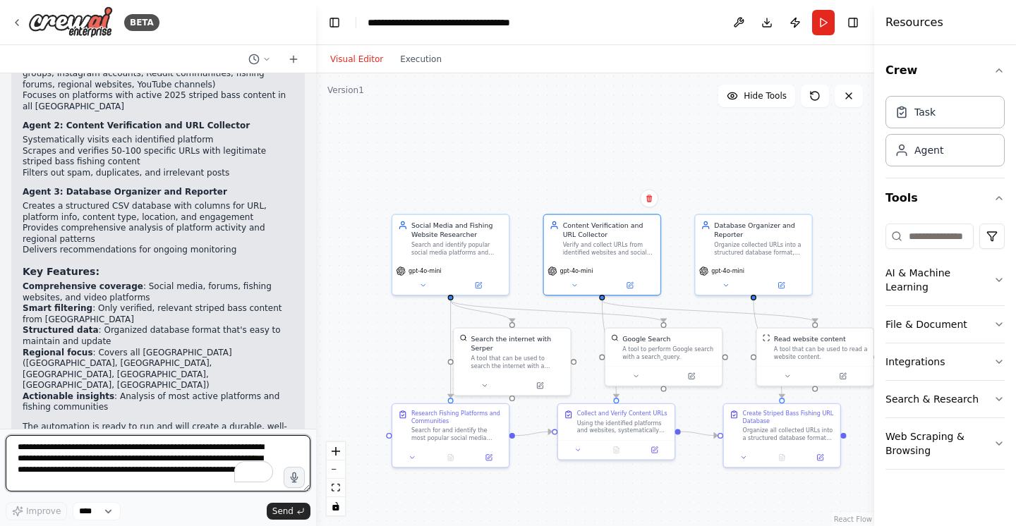
click at [129, 447] on textarea "**********" at bounding box center [158, 463] width 305 height 56
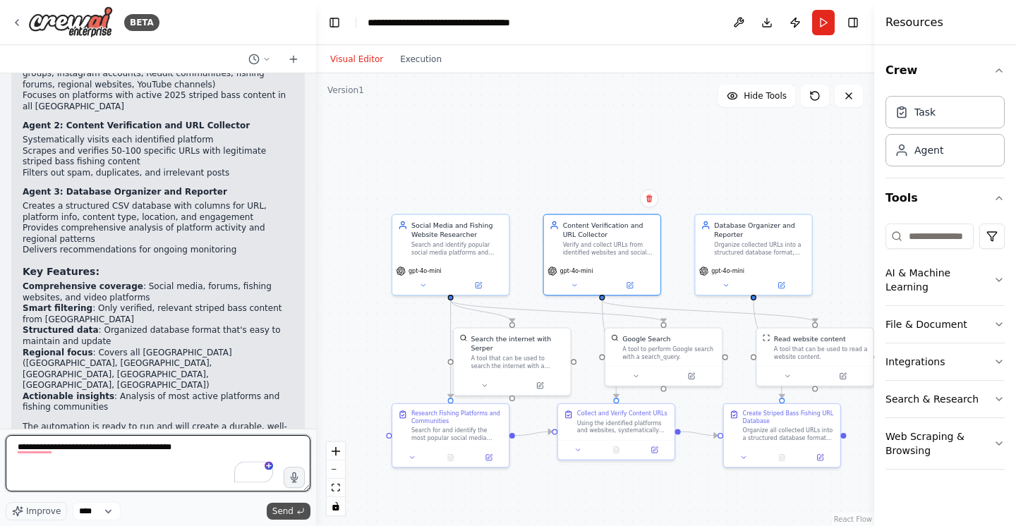
type textarea "**********"
click at [288, 511] on span "Send" at bounding box center [282, 511] width 21 height 11
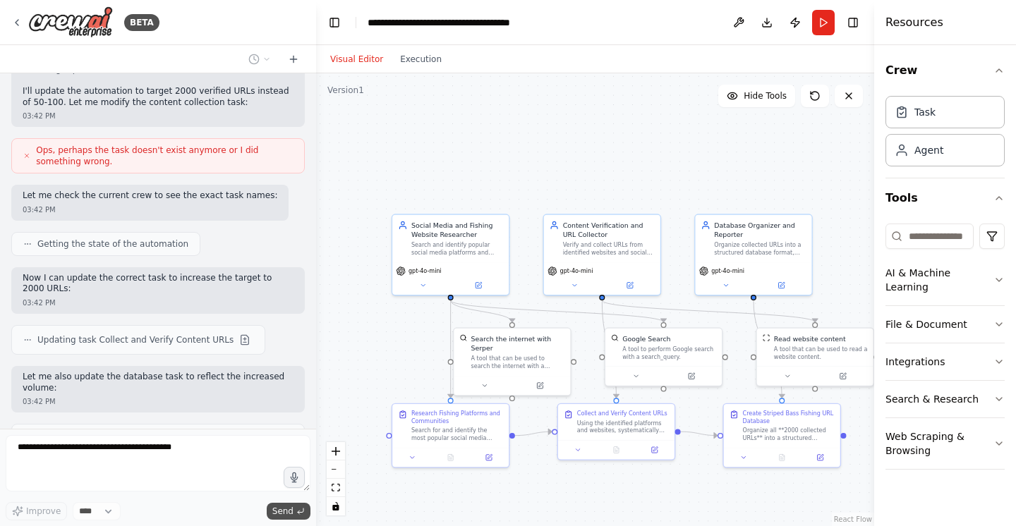
scroll to position [1705, 0]
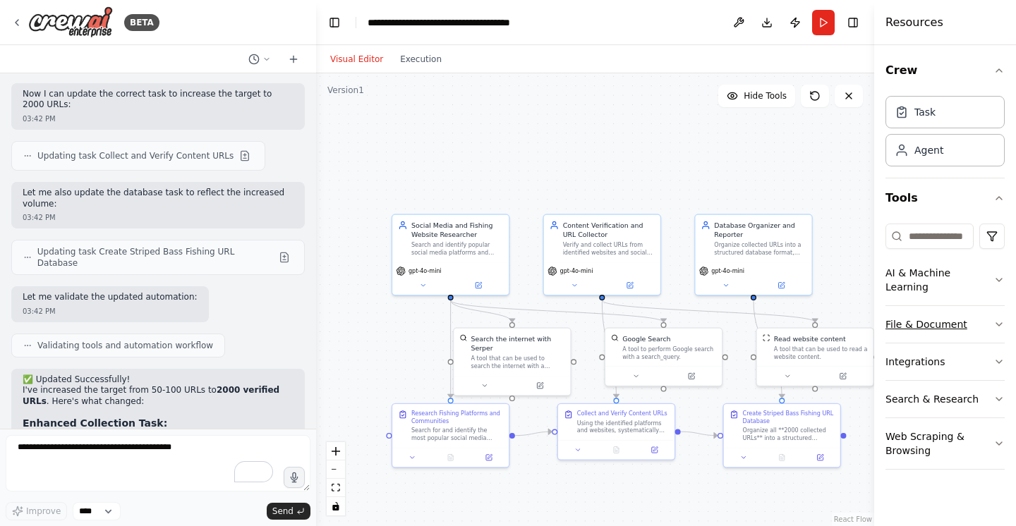
click at [924, 313] on button "File & Document" at bounding box center [944, 324] width 119 height 37
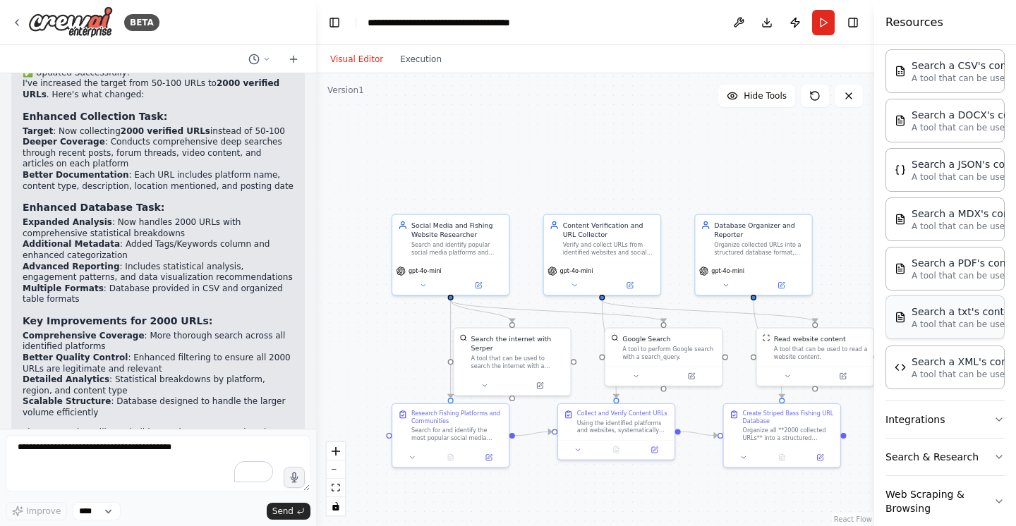
scroll to position [309, 0]
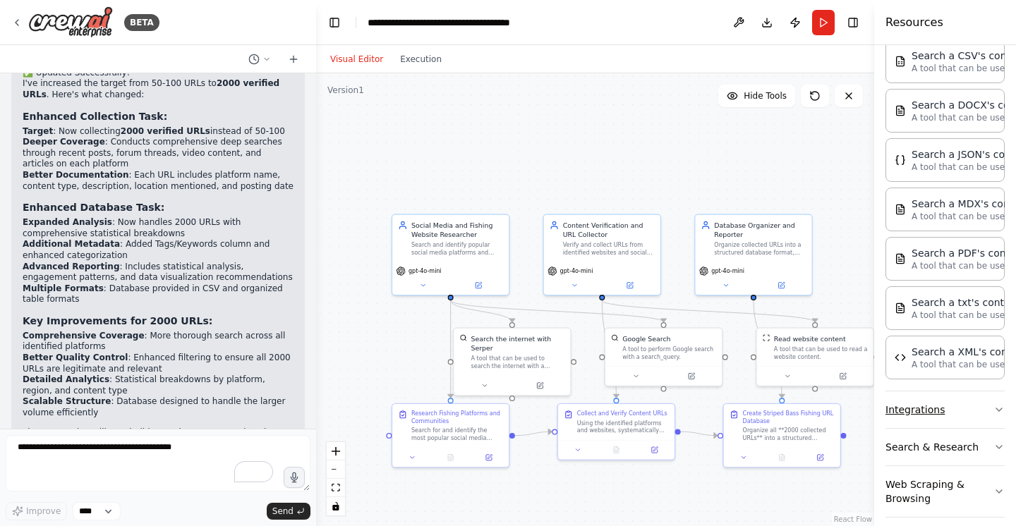
click at [962, 399] on button "Integrations" at bounding box center [944, 410] width 119 height 37
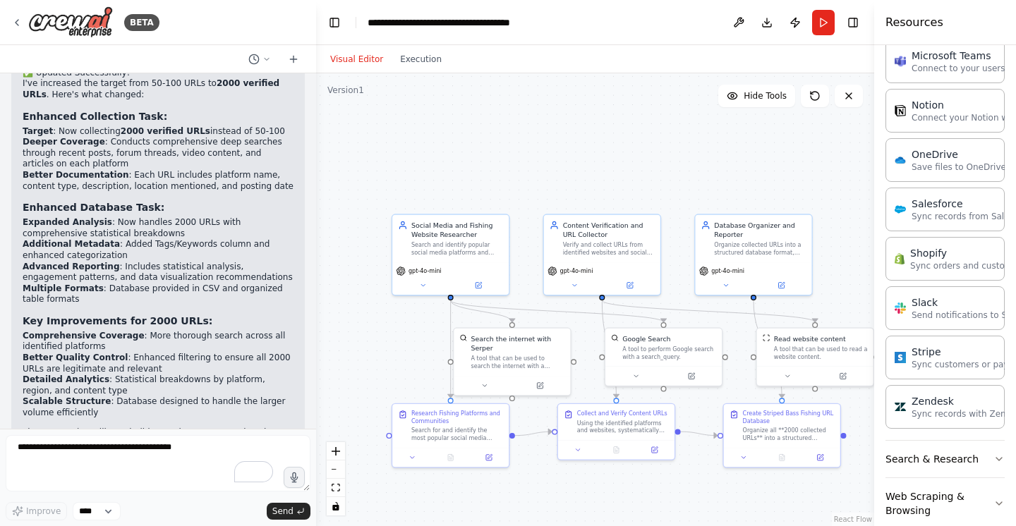
scroll to position [1308, 0]
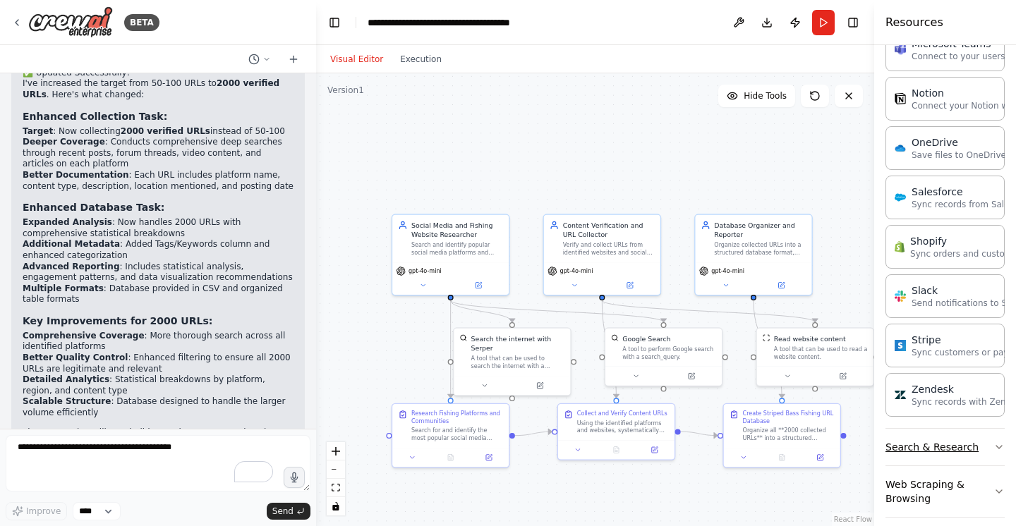
click at [959, 440] on button "Search & Research" at bounding box center [944, 447] width 119 height 37
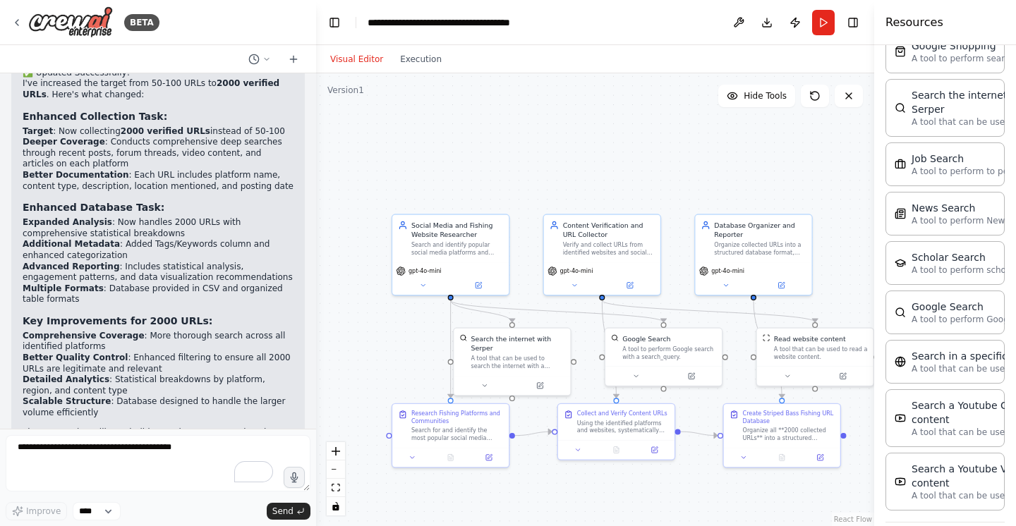
scroll to position [2025, 0]
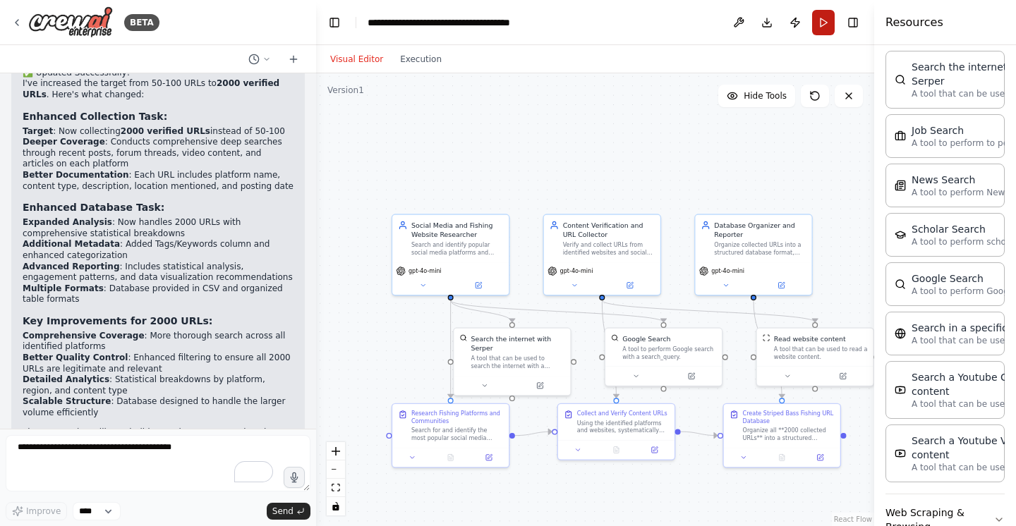
click at [816, 20] on button "Run" at bounding box center [823, 22] width 23 height 25
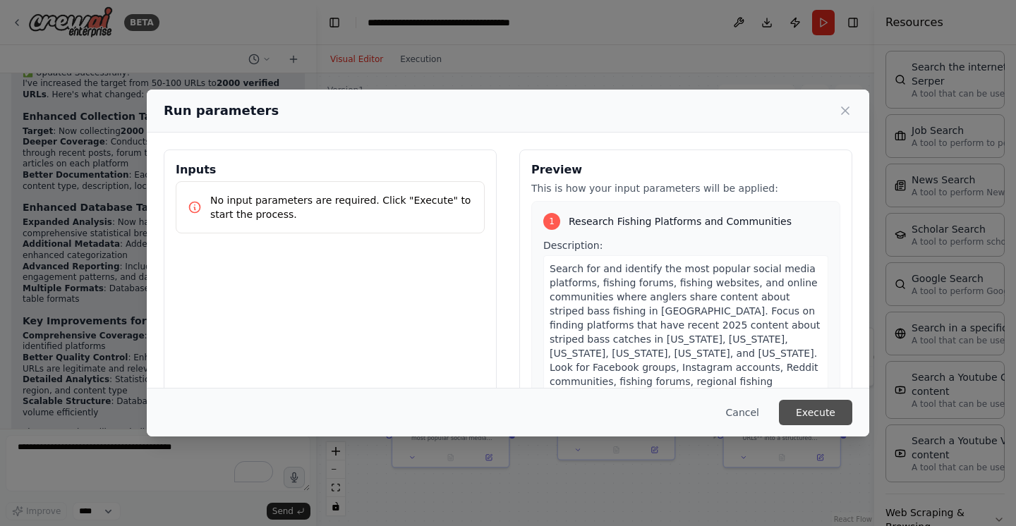
click at [808, 414] on button "Execute" at bounding box center [815, 412] width 73 height 25
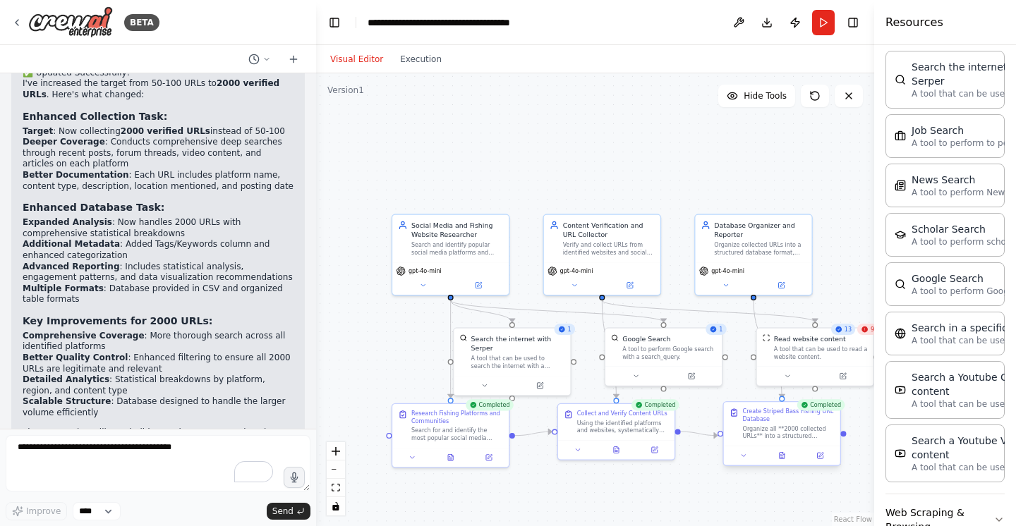
click at [772, 421] on div "Create Striped Bass Fishing URL Database" at bounding box center [789, 415] width 92 height 15
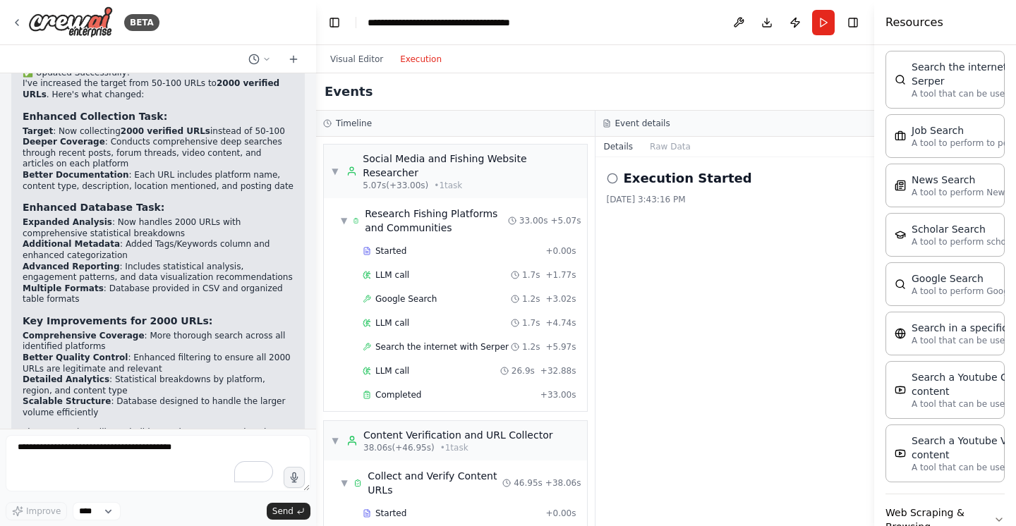
click at [423, 59] on button "Execution" at bounding box center [421, 59] width 59 height 17
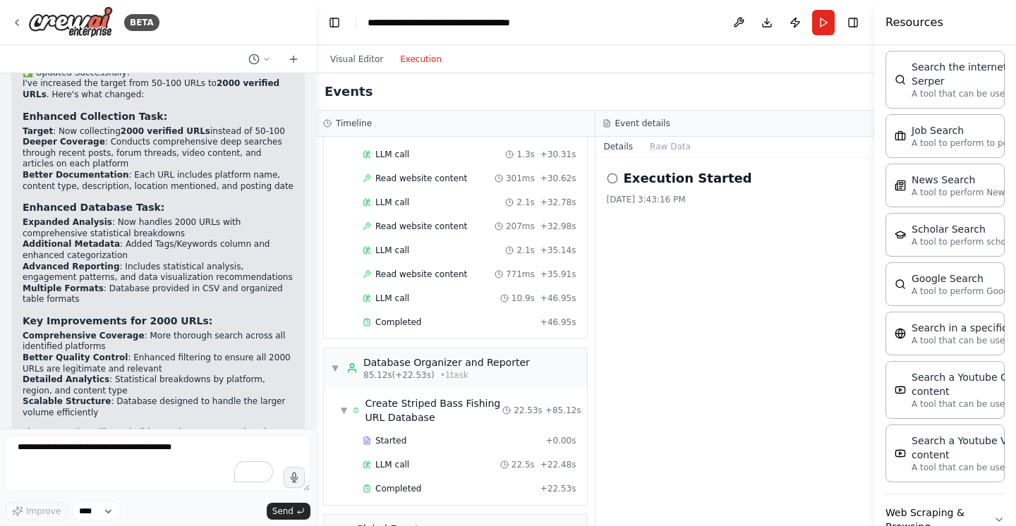
scroll to position [1170, 0]
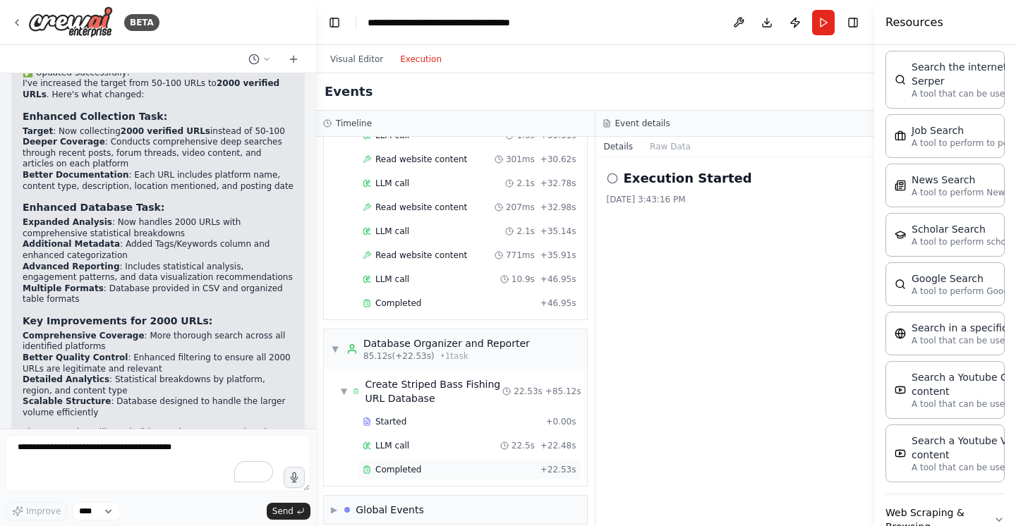
click at [437, 464] on div "Completed" at bounding box center [449, 469] width 172 height 11
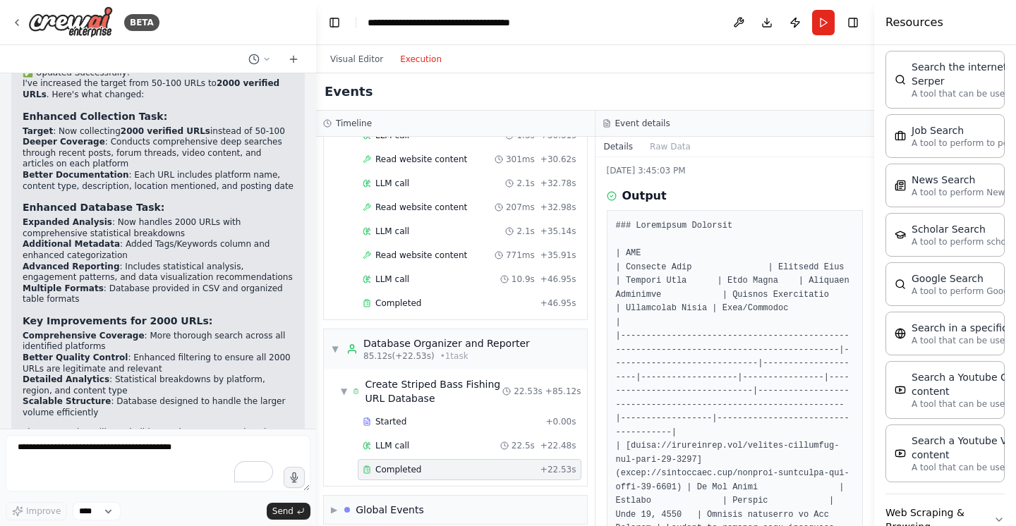
scroll to position [0, 0]
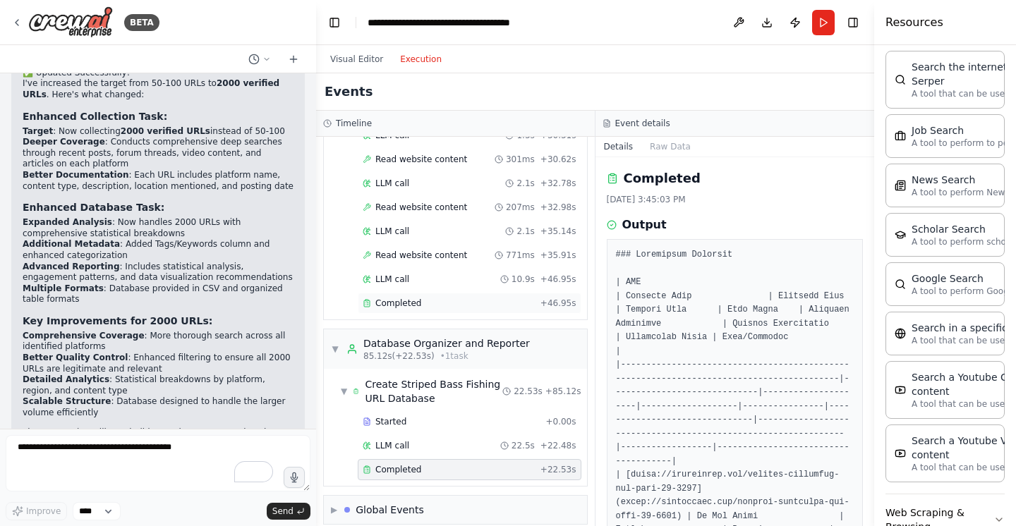
click at [418, 293] on div "Completed + 46.95s" at bounding box center [470, 303] width 224 height 21
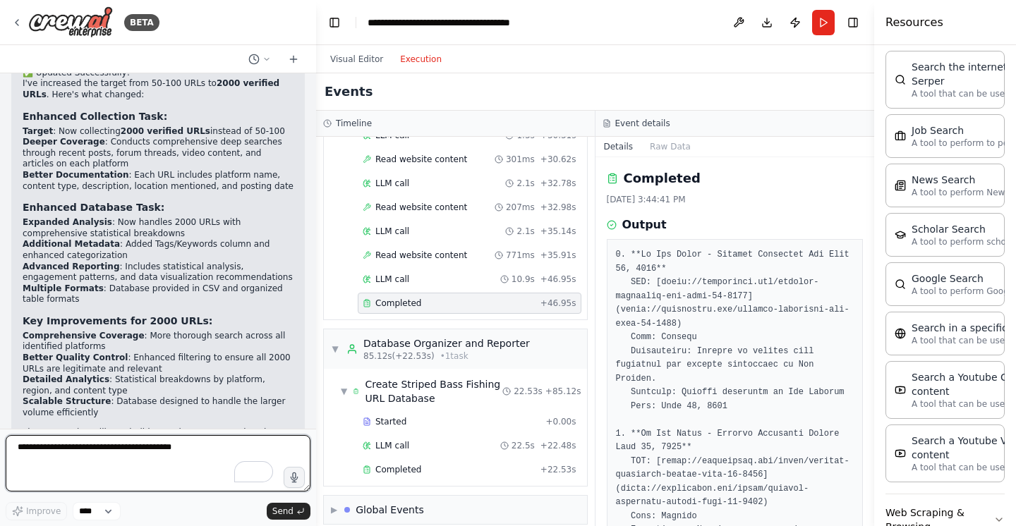
click at [153, 449] on textarea "**********" at bounding box center [158, 463] width 305 height 56
type textarea "**********"
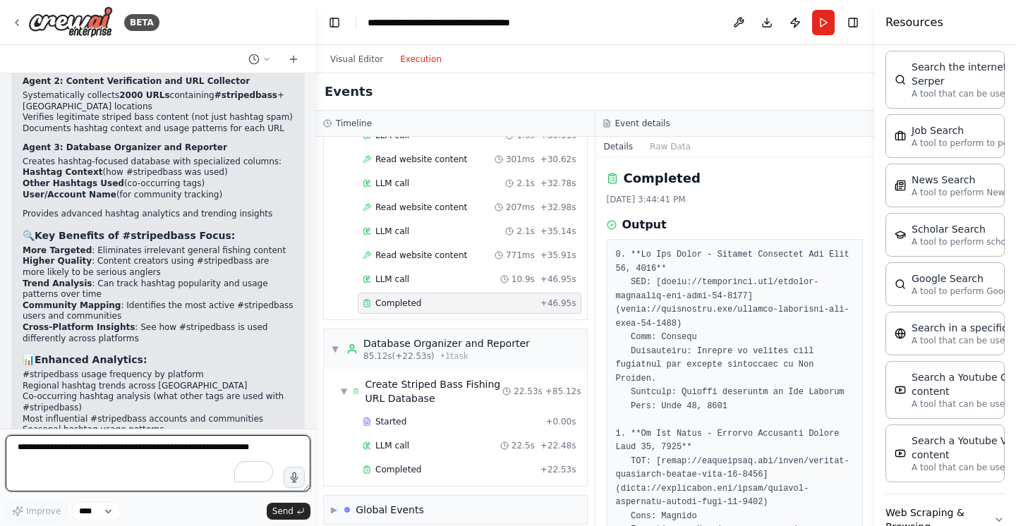
scroll to position [3007, 0]
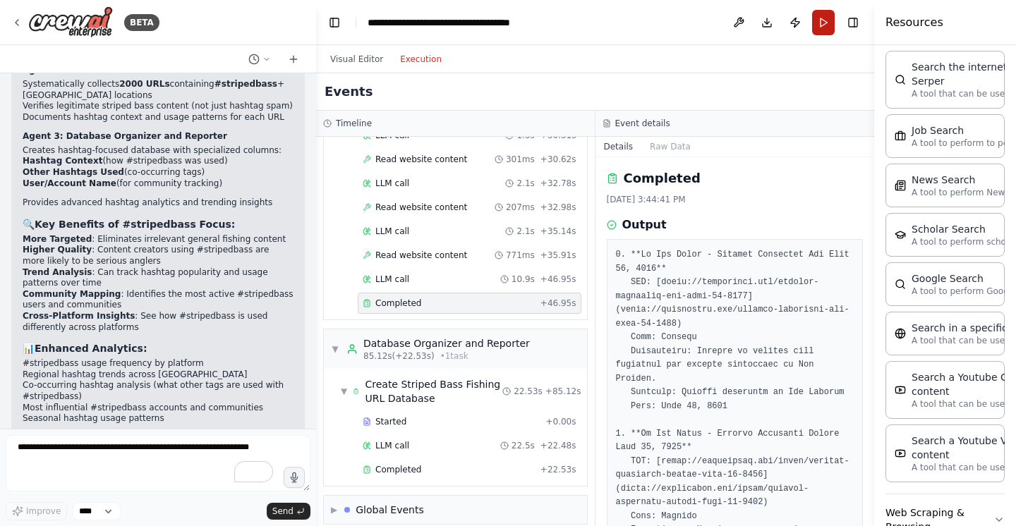
click at [818, 22] on button "Run" at bounding box center [823, 22] width 23 height 25
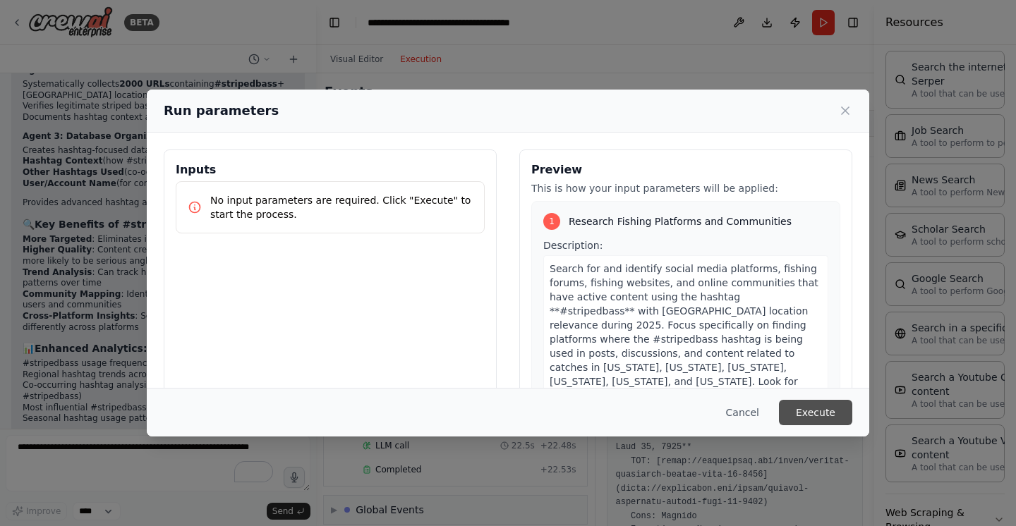
click at [815, 411] on button "Execute" at bounding box center [815, 412] width 73 height 25
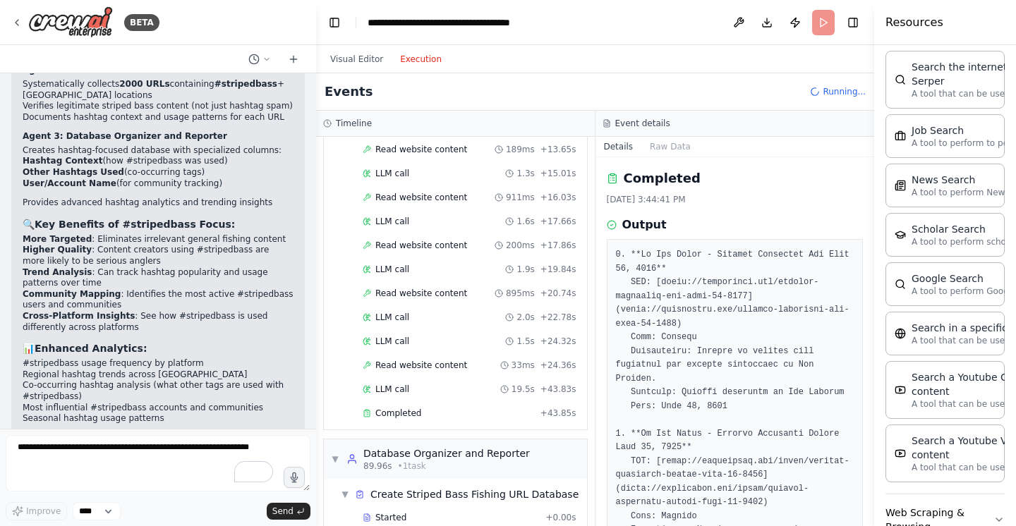
scroll to position [868, 0]
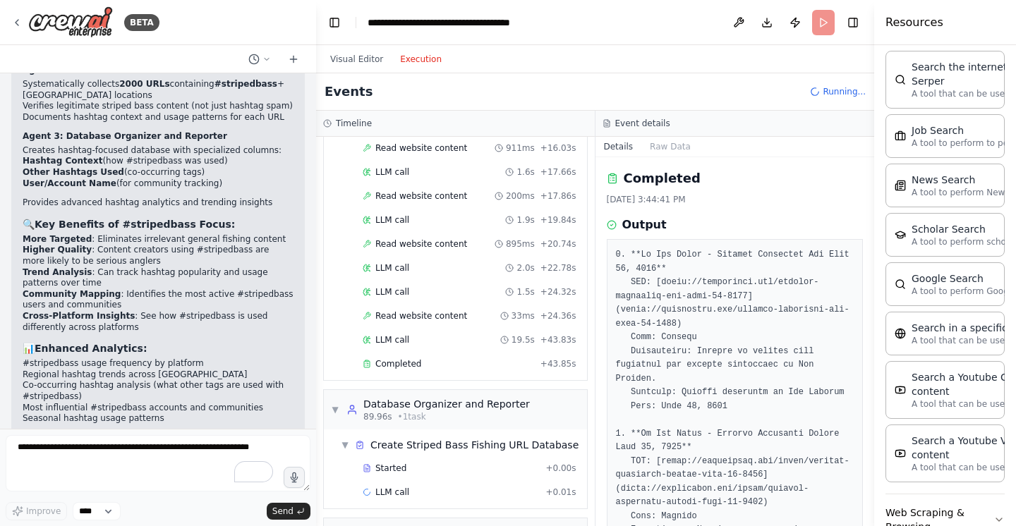
click at [564, 479] on div "▼ Social Media and Fishing Website Researcher 5.14s (+40.88s) • 1 task ▼ Resear…" at bounding box center [455, 331] width 279 height 389
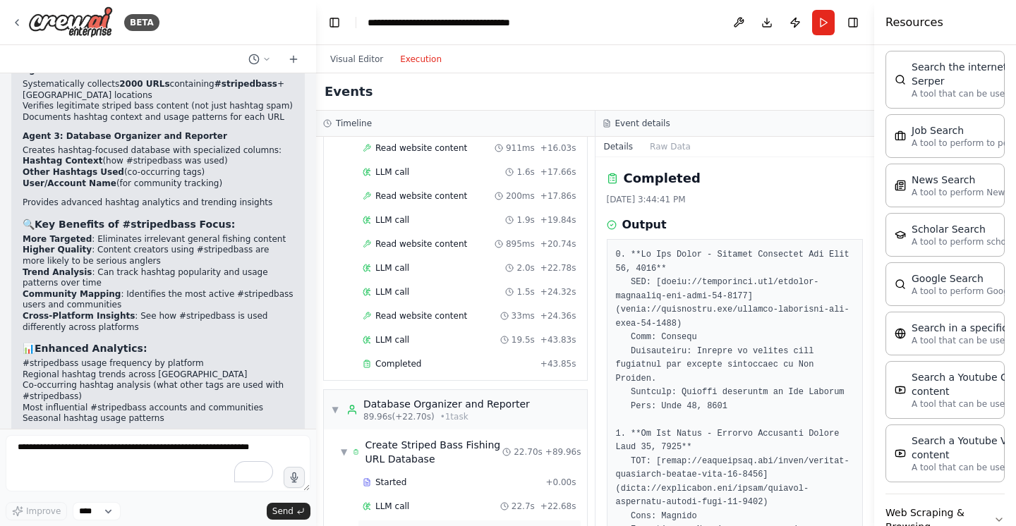
click at [480, 520] on div "Completed + 22.70s" at bounding box center [470, 530] width 224 height 21
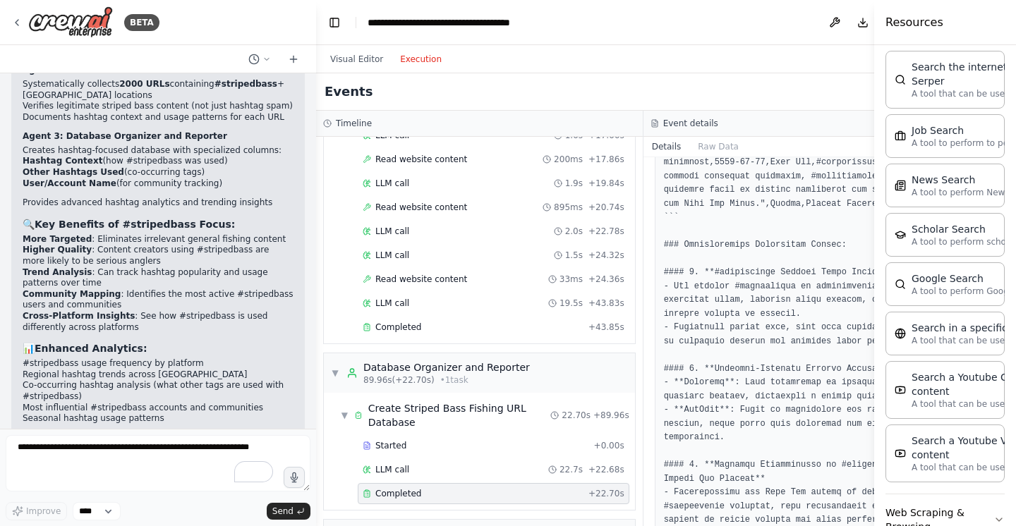
scroll to position [970, 0]
